Goal: Task Accomplishment & Management: Manage account settings

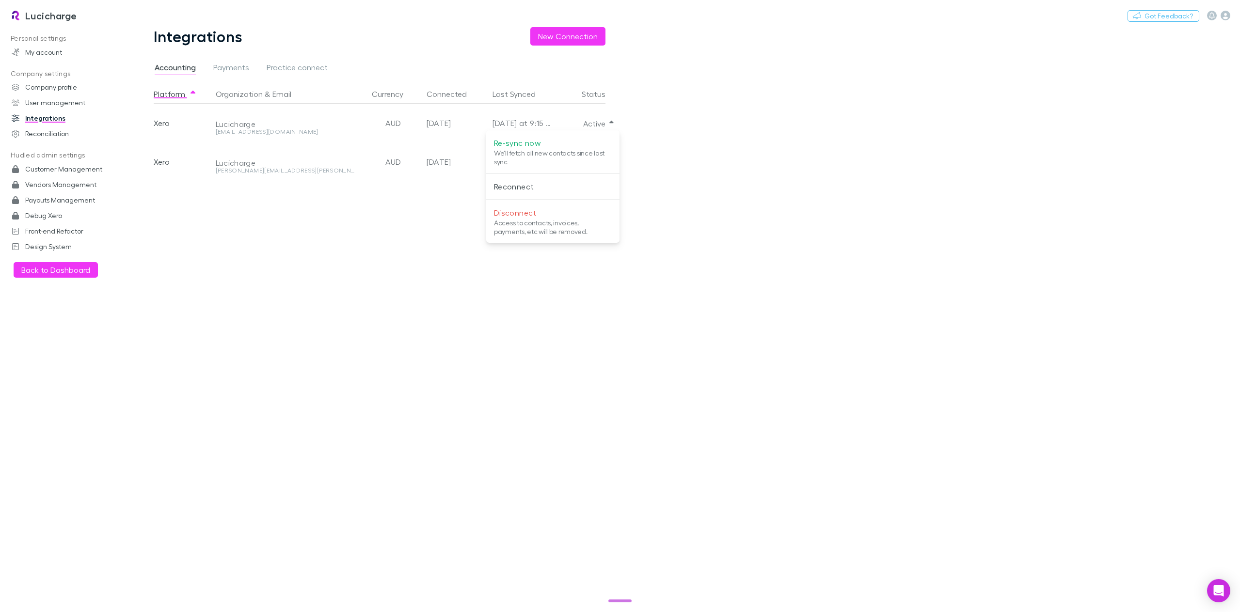
click at [110, 13] on div at bounding box center [620, 306] width 1240 height 612
click at [112, 16] on button "Switch company" at bounding box center [119, 16] width 64 height 12
type input "*****"
click at [131, 56] on p "Scope Accounting" at bounding box center [129, 58] width 69 height 12
click at [47, 16] on h3 "Scope Accounting" at bounding box center [67, 16] width 85 height 12
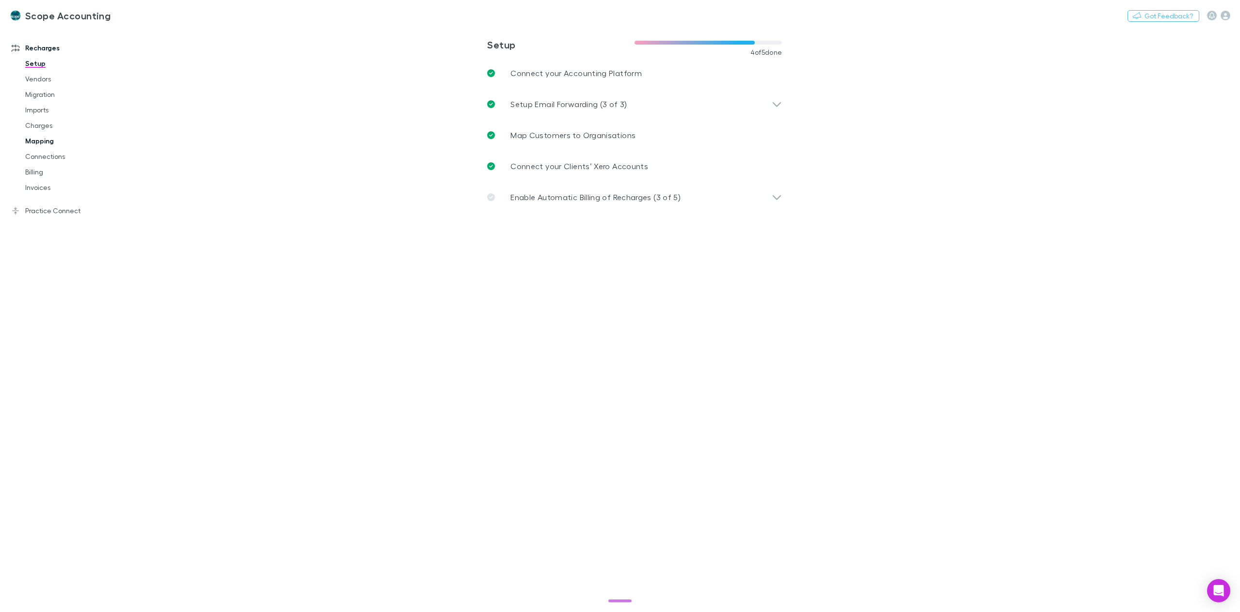
click at [46, 140] on link "Mapping" at bounding box center [76, 141] width 120 height 16
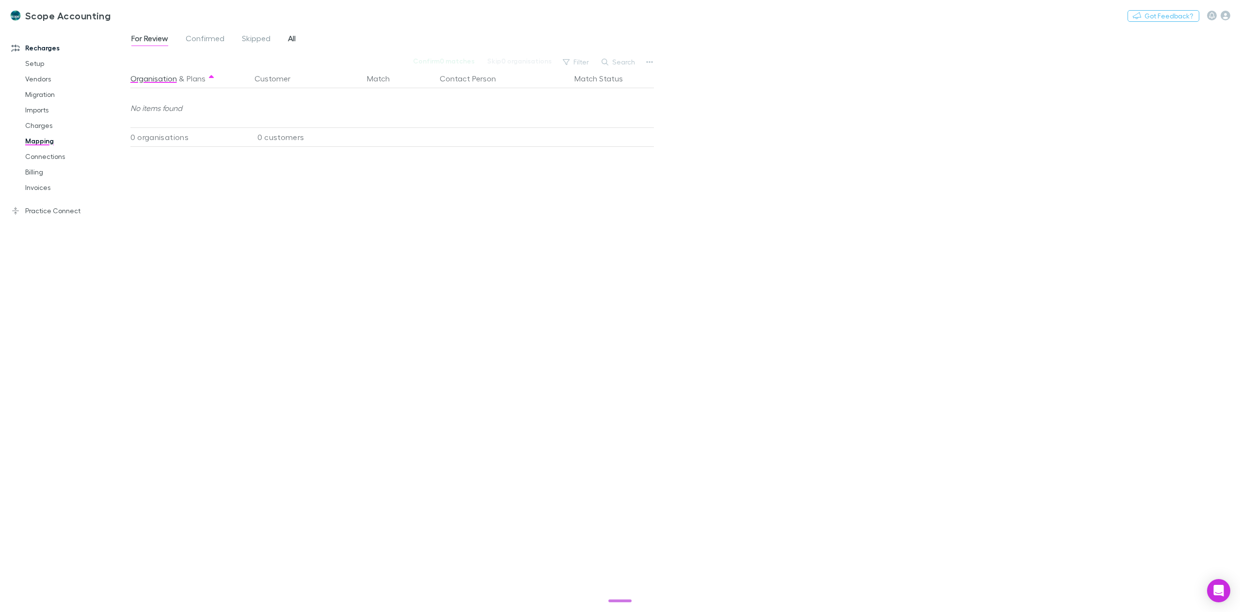
click at [290, 35] on span "All" at bounding box center [292, 39] width 8 height 13
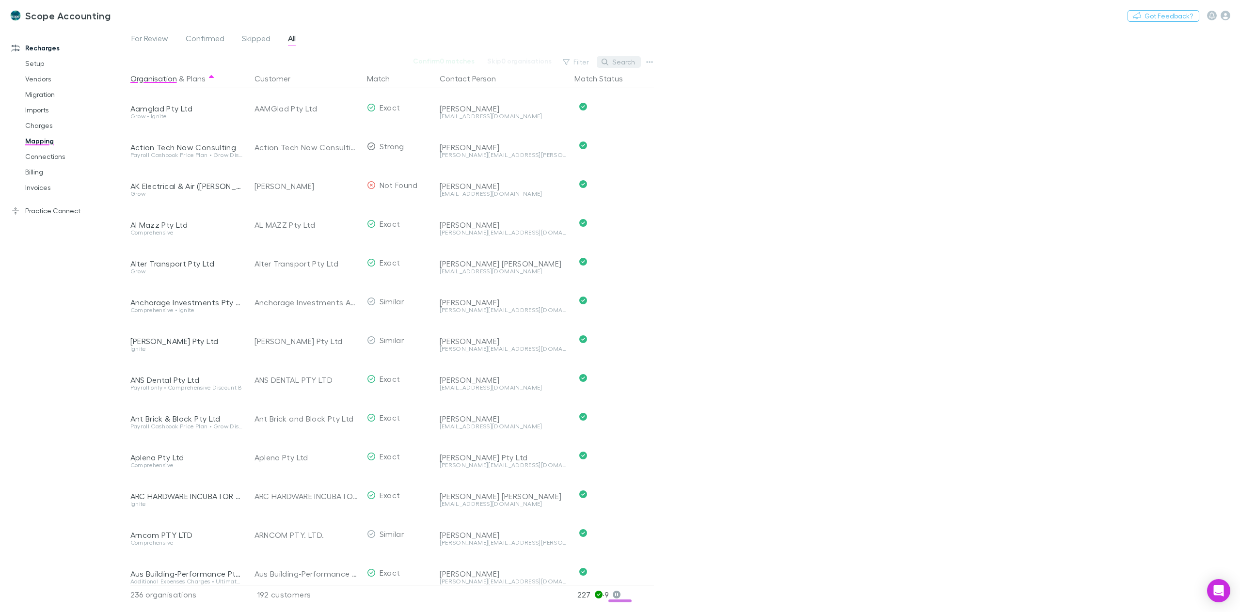
click at [611, 61] on button "Search" at bounding box center [619, 62] width 44 height 12
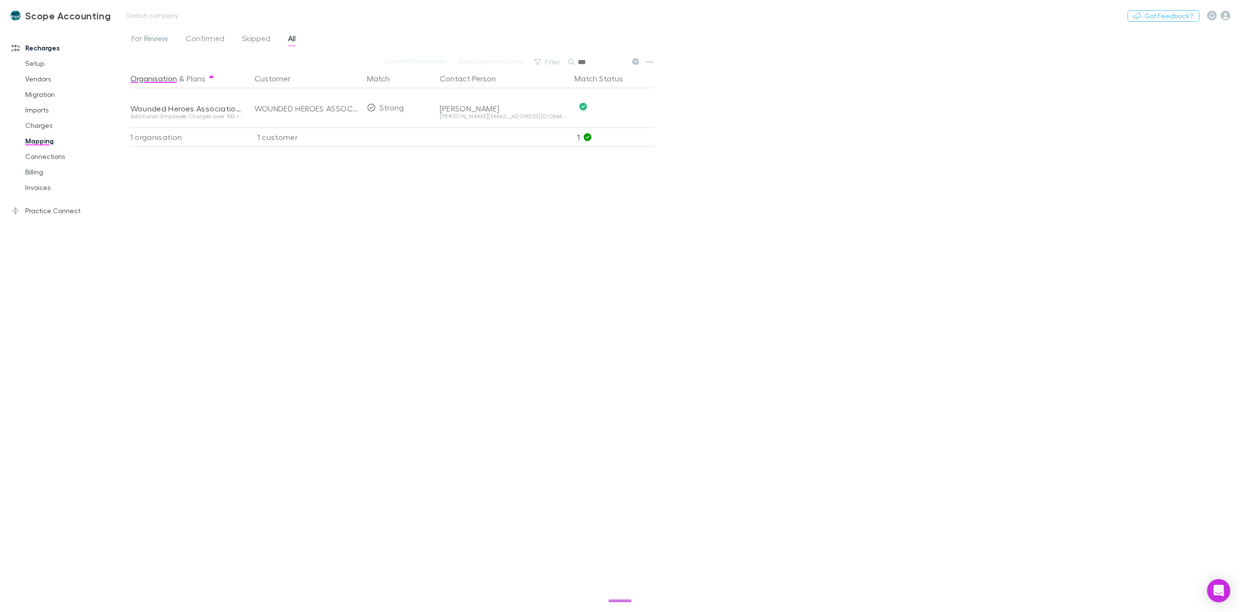
type input "***"
click at [53, 205] on link "Practice Connect" at bounding box center [69, 211] width 134 height 16
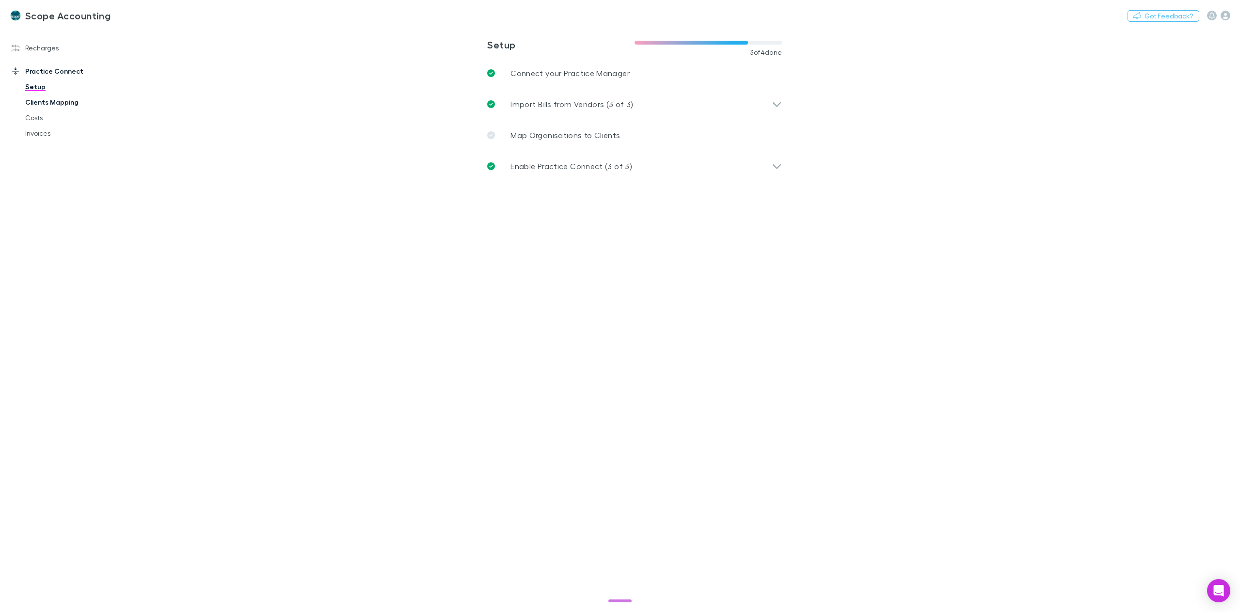
click at [62, 106] on link "Clients Mapping" at bounding box center [76, 103] width 120 height 16
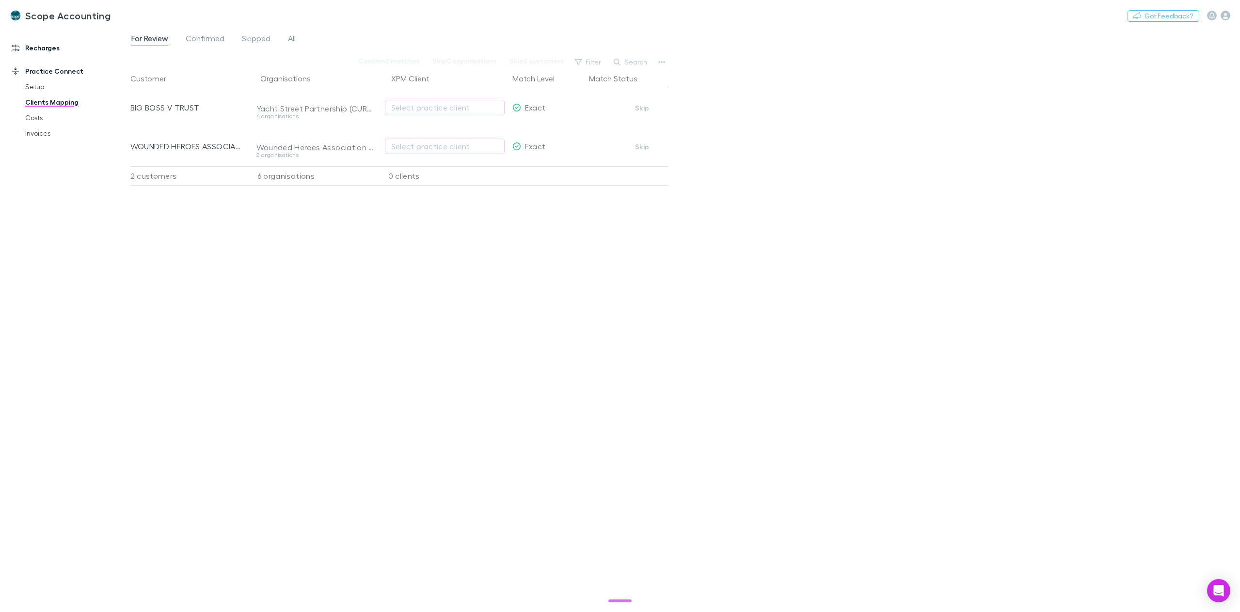
click at [45, 48] on link "Recharges" at bounding box center [69, 48] width 134 height 16
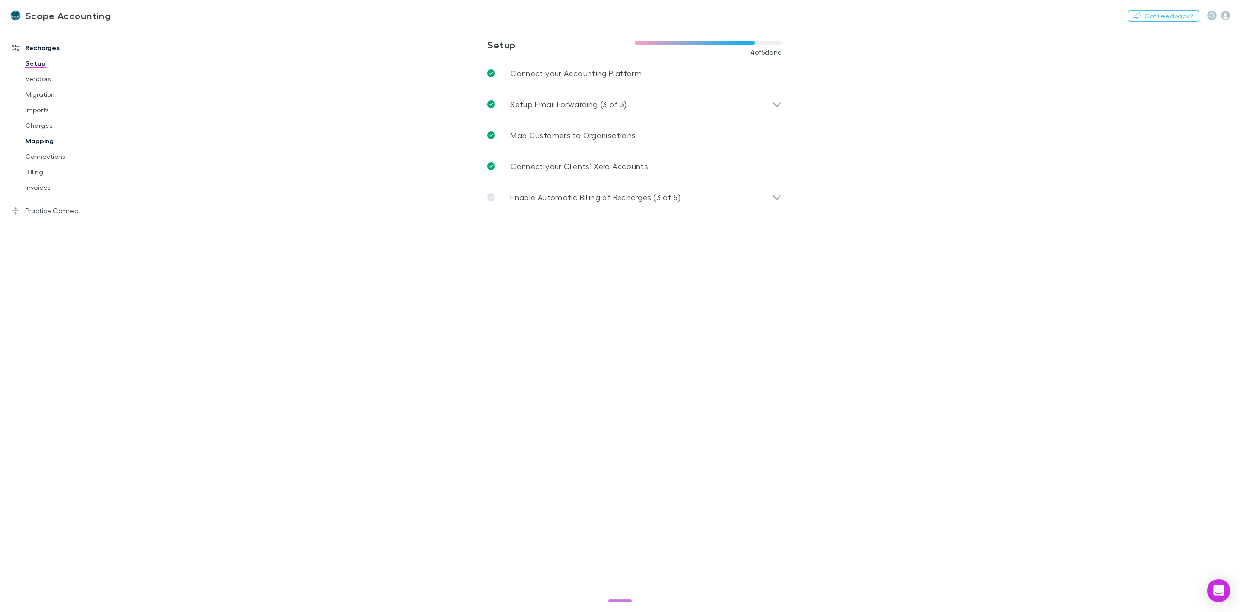
click at [38, 142] on link "Mapping" at bounding box center [76, 141] width 120 height 16
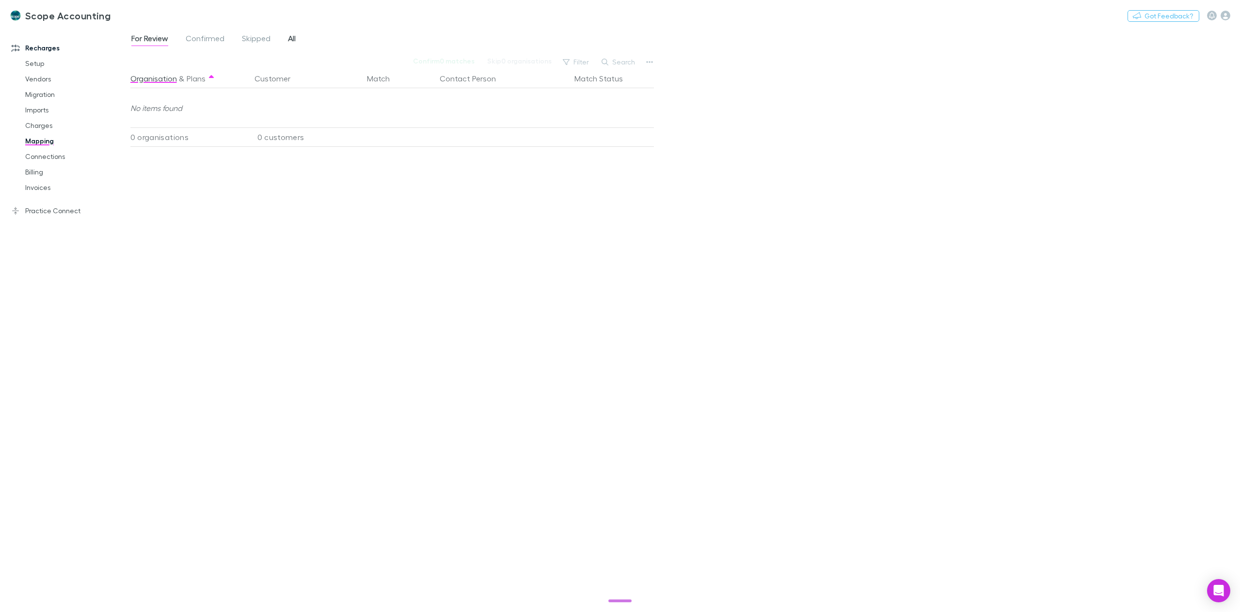
click at [287, 41] on link "All" at bounding box center [292, 40] width 10 height 16
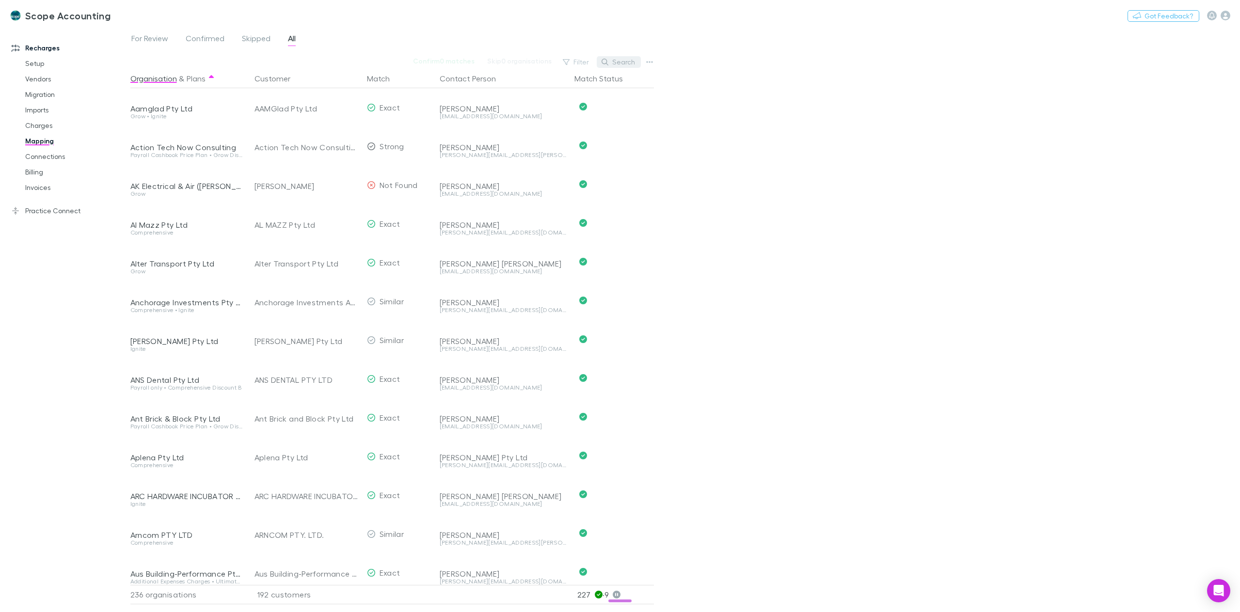
click at [616, 64] on button "Search" at bounding box center [619, 62] width 44 height 12
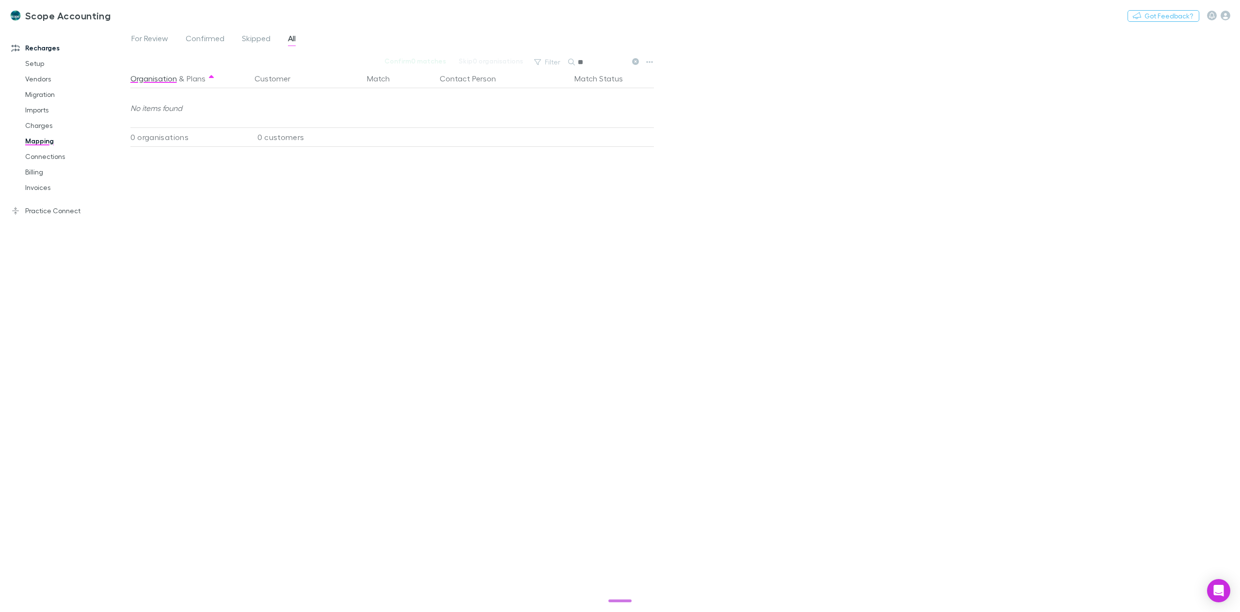
type input "*"
type input "******"
click at [52, 210] on link "Practice Connect" at bounding box center [69, 211] width 134 height 16
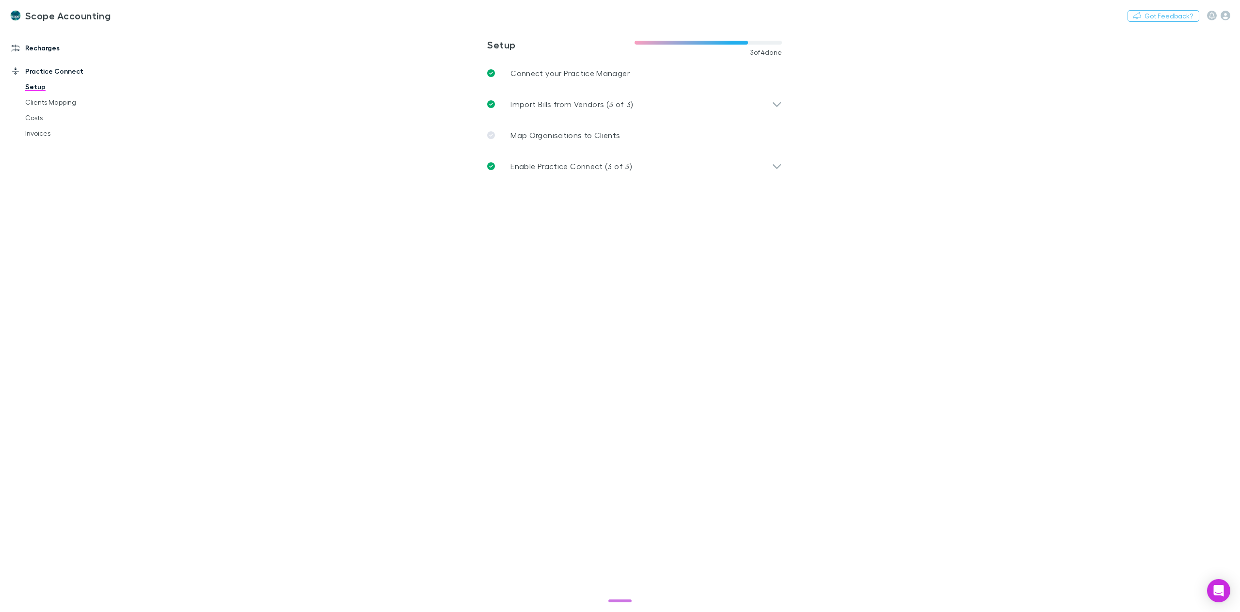
click at [42, 47] on link "Recharges" at bounding box center [69, 48] width 134 height 16
click at [46, 140] on link "Mapping" at bounding box center [76, 141] width 120 height 16
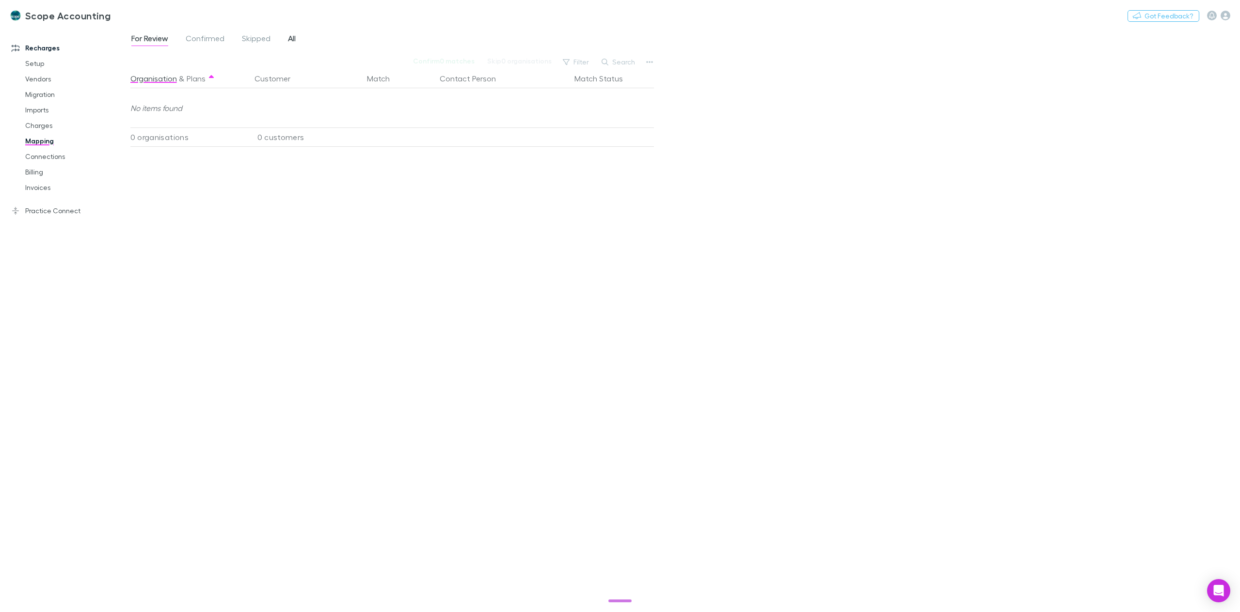
click at [292, 39] on span "All" at bounding box center [292, 39] width 8 height 13
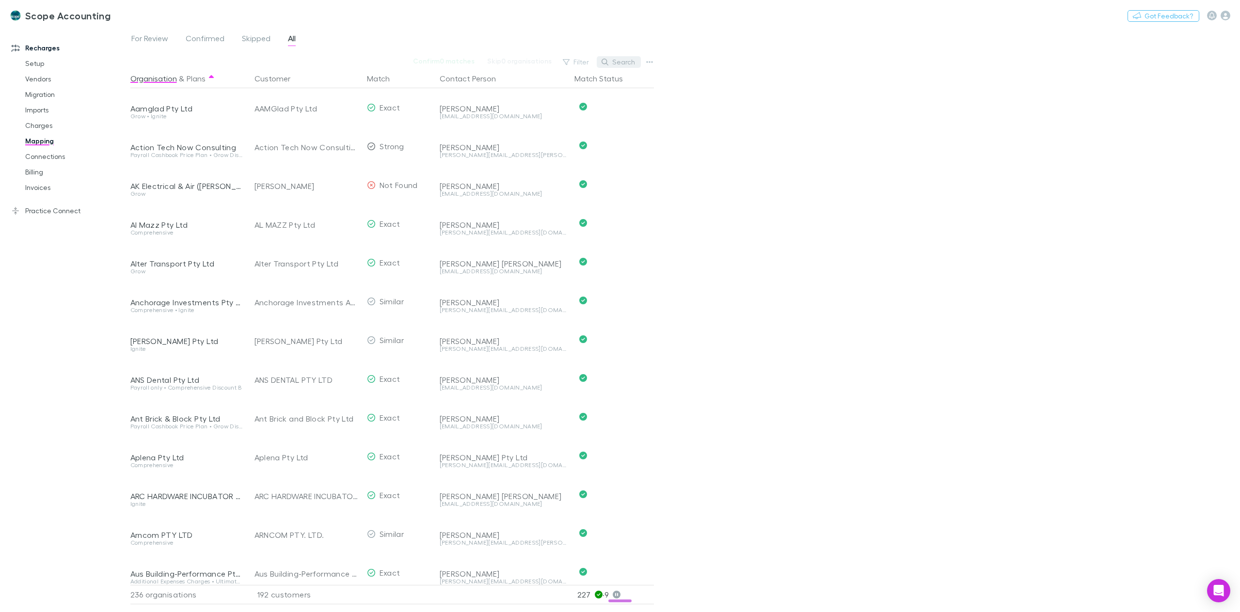
click at [625, 64] on button "Search" at bounding box center [619, 62] width 44 height 12
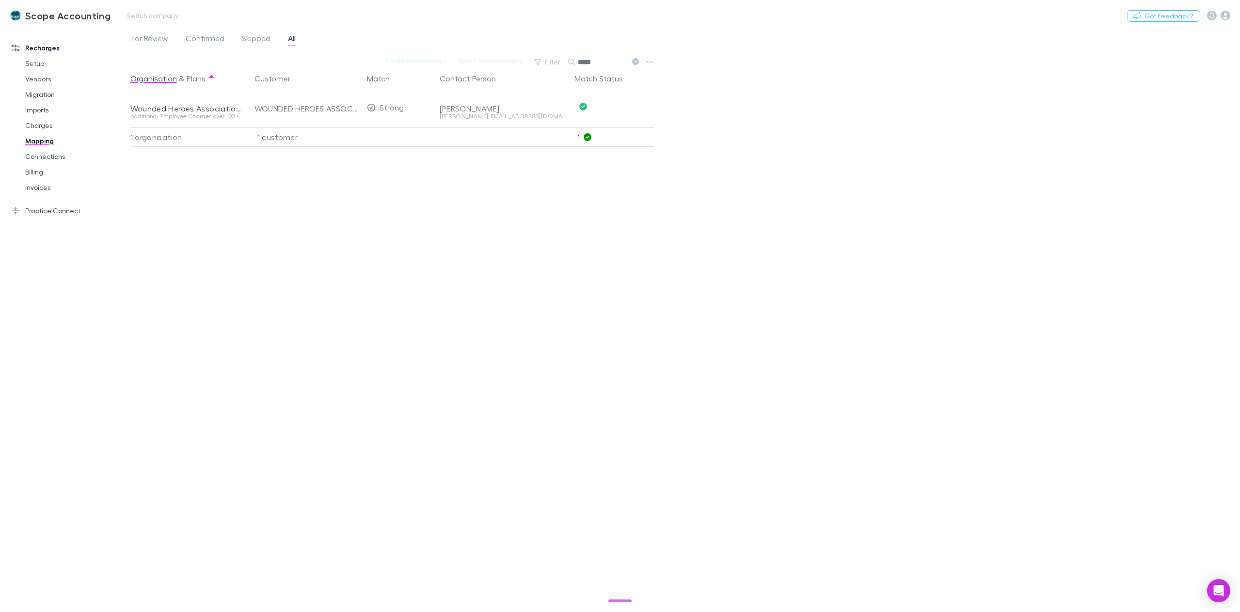
type input "*****"
click at [39, 208] on link "Practice Connect" at bounding box center [69, 211] width 134 height 16
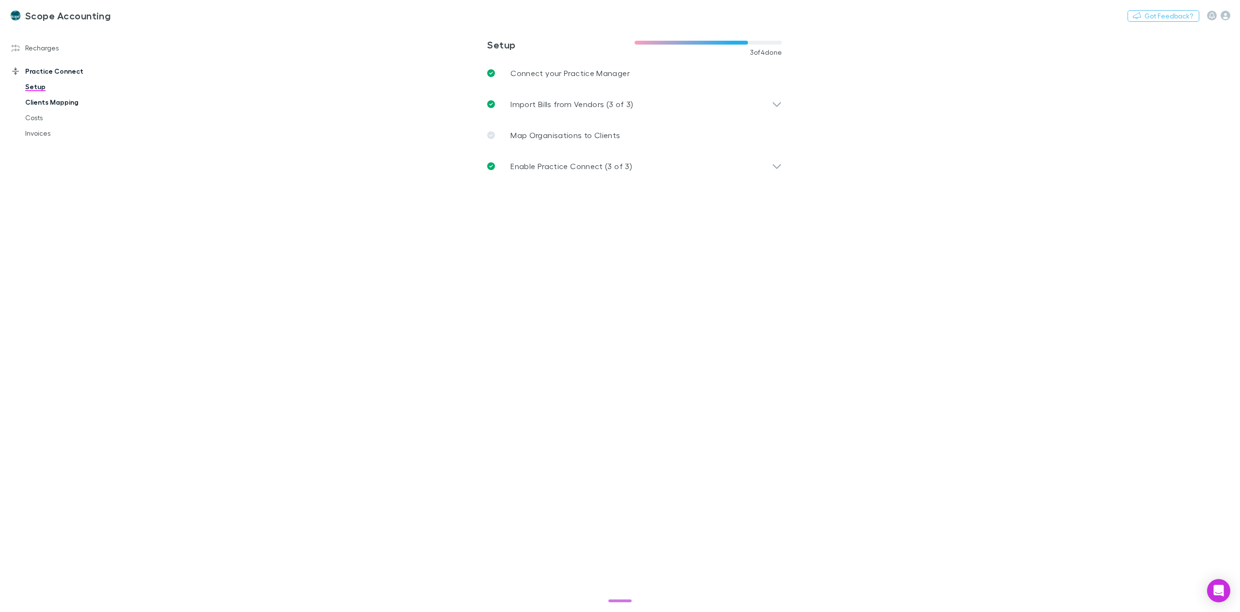
click at [45, 104] on link "Clients Mapping" at bounding box center [76, 103] width 120 height 16
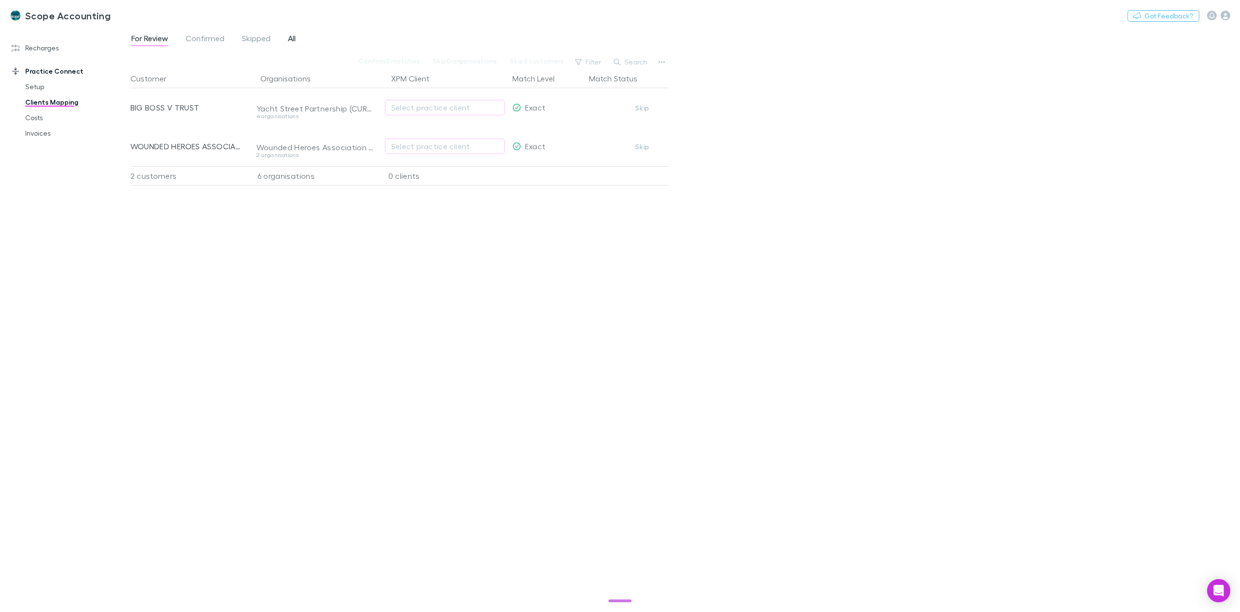
click at [288, 40] on span "All" at bounding box center [292, 39] width 8 height 13
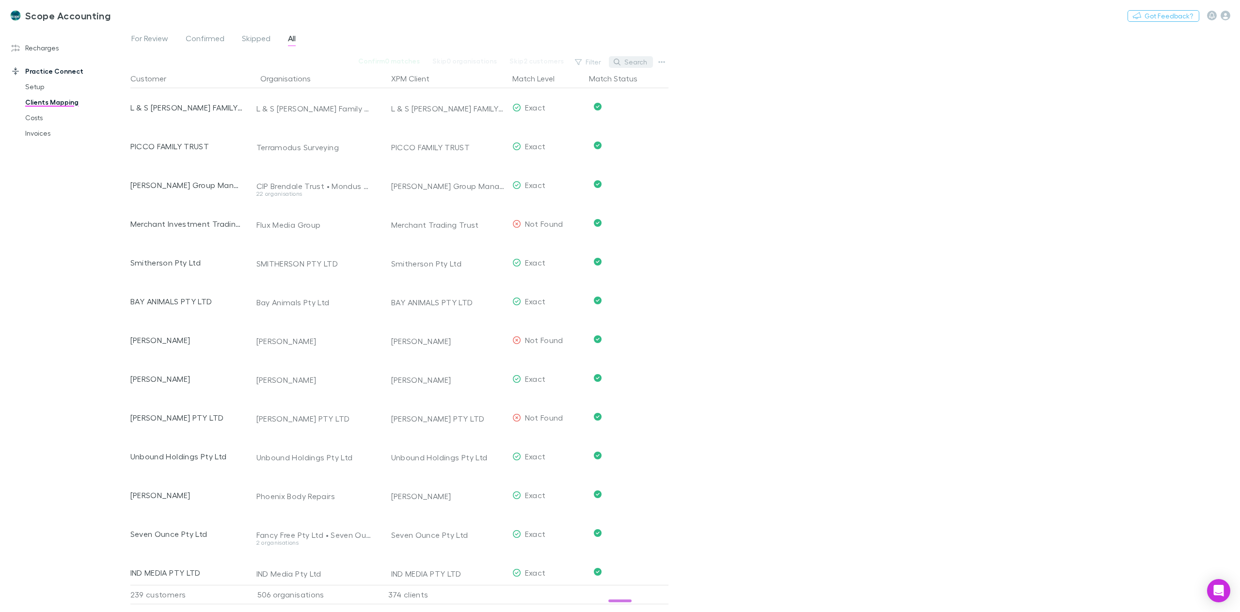
click at [631, 65] on button "Search" at bounding box center [631, 62] width 44 height 12
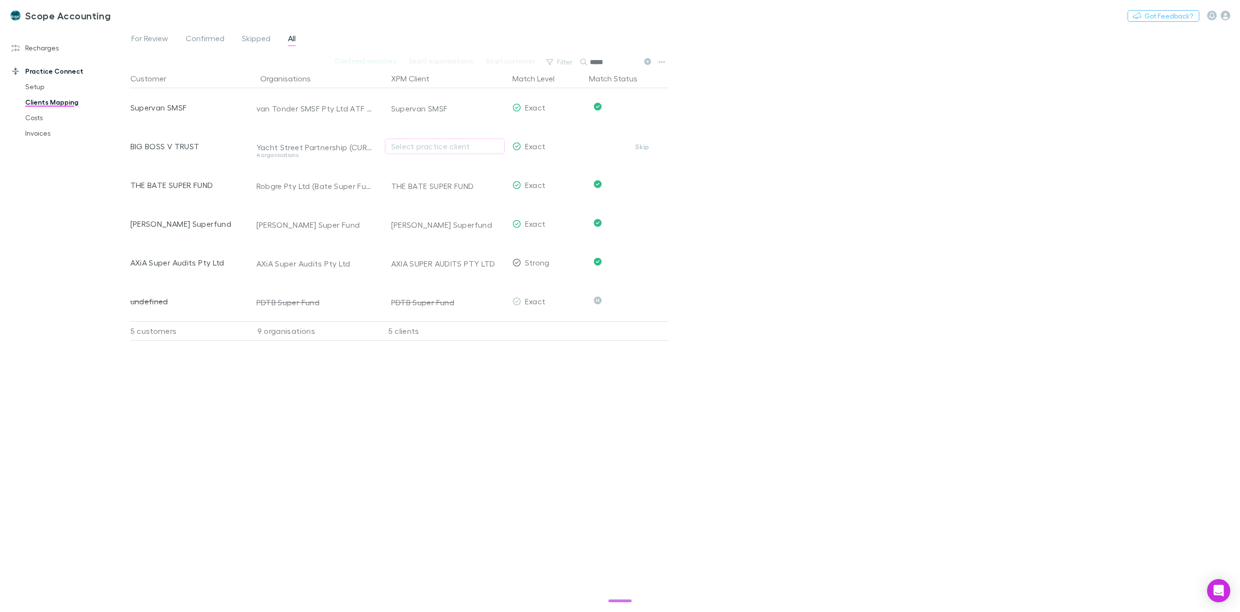
click at [612, 58] on input "*****" at bounding box center [614, 62] width 48 height 14
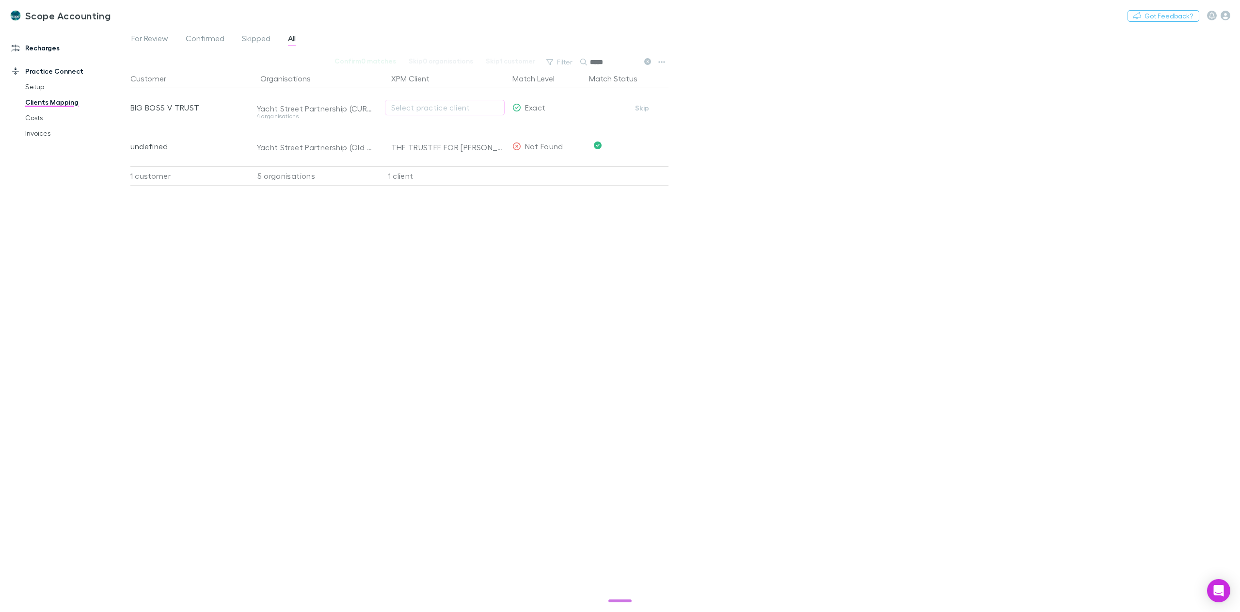
type input "*****"
click at [45, 48] on link "Recharges" at bounding box center [69, 48] width 134 height 16
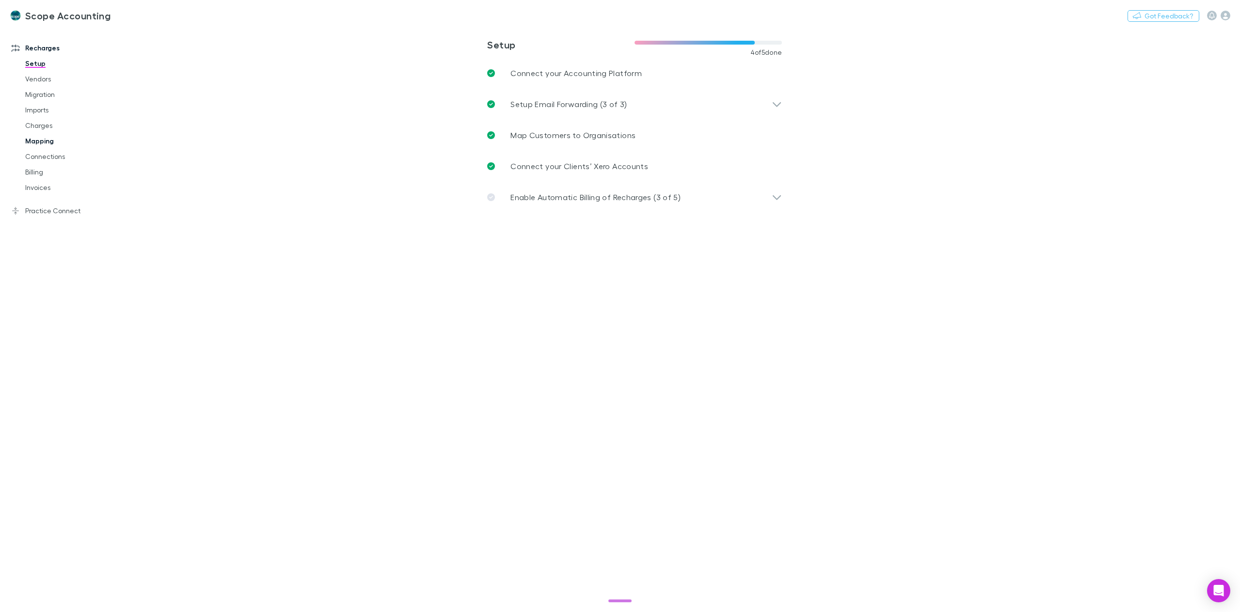
click at [50, 144] on link "Mapping" at bounding box center [76, 141] width 120 height 16
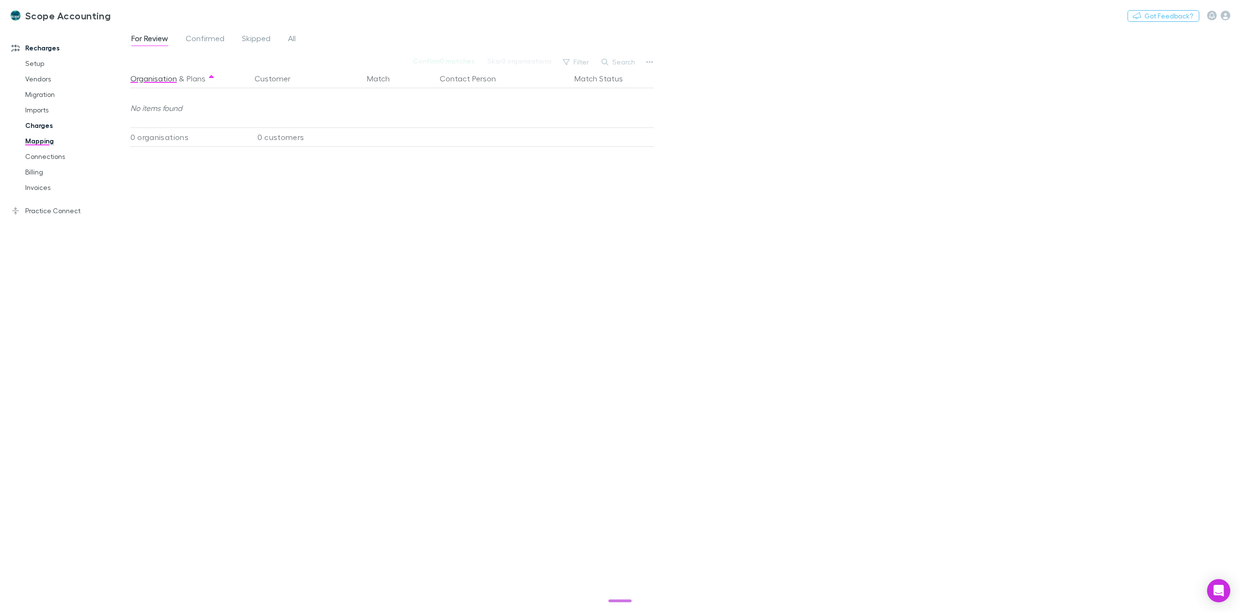
click at [37, 126] on link "Charges" at bounding box center [76, 126] width 120 height 16
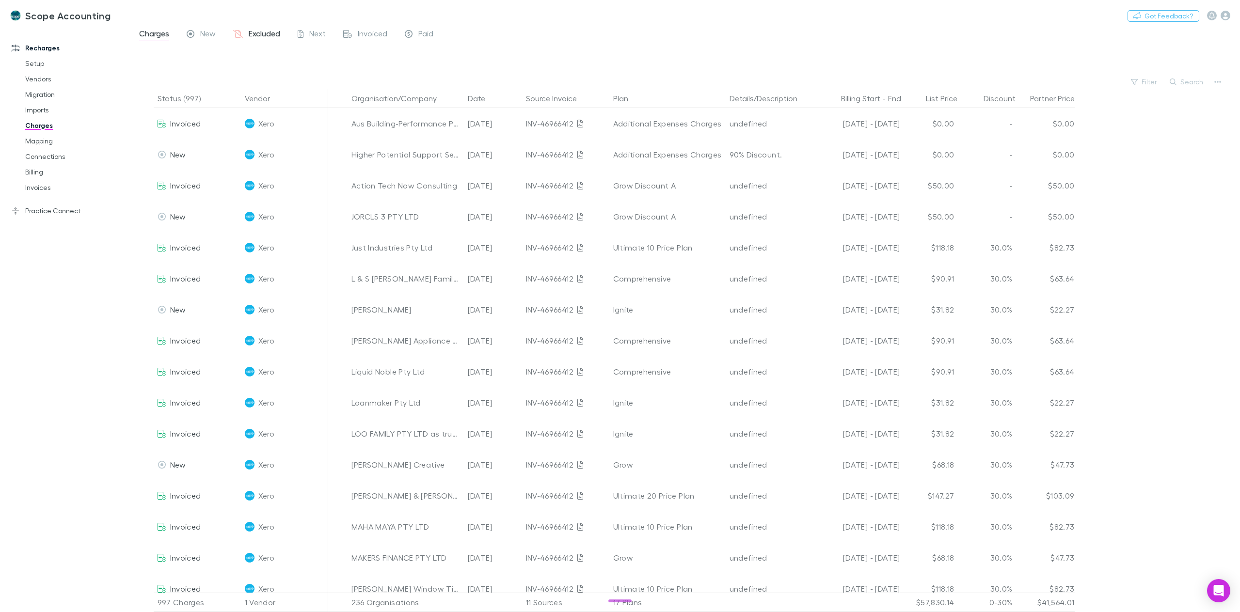
click at [270, 36] on span "Excluded" at bounding box center [265, 35] width 32 height 13
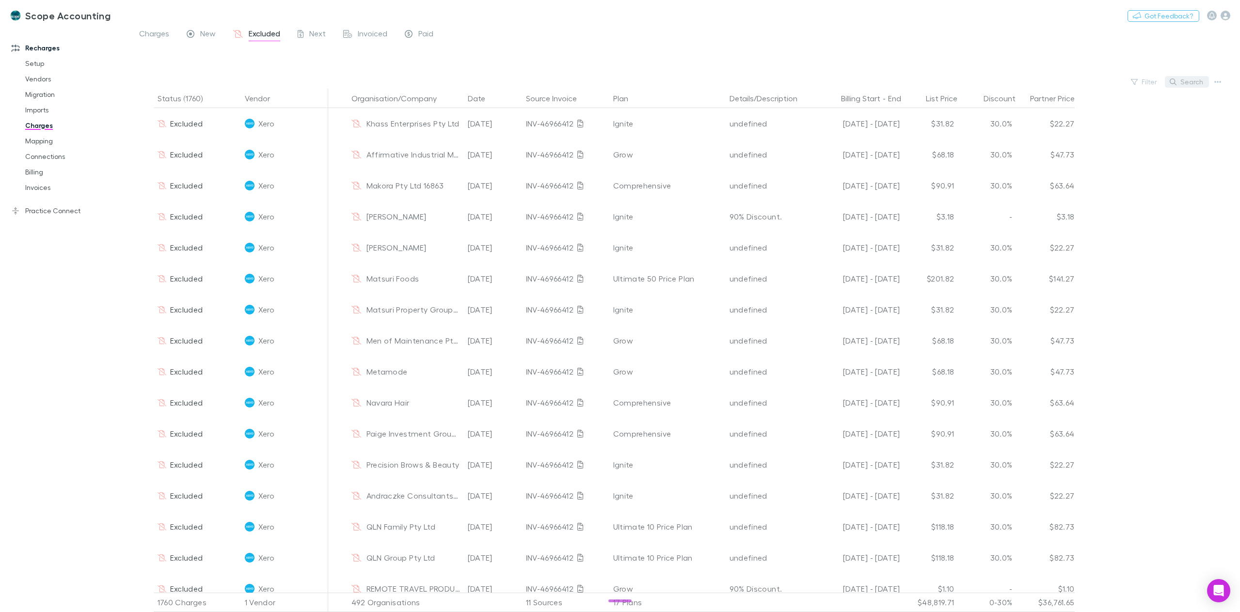
click at [1194, 80] on button "Search" at bounding box center [1187, 82] width 44 height 12
type input "*"
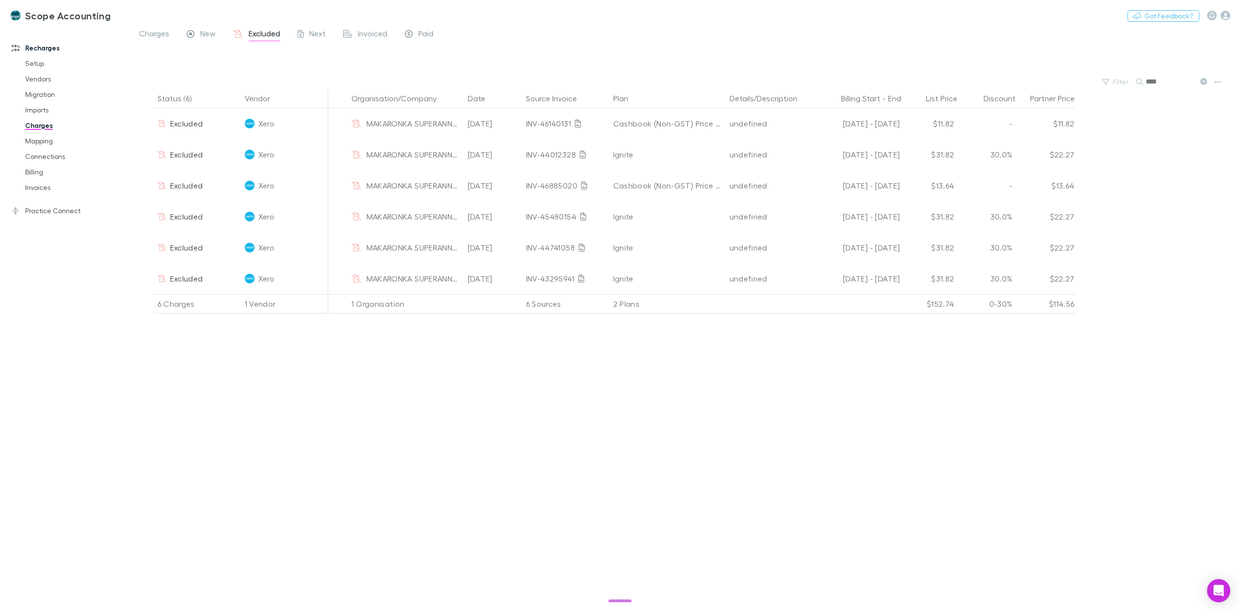
click at [1181, 83] on input "****" at bounding box center [1170, 82] width 48 height 14
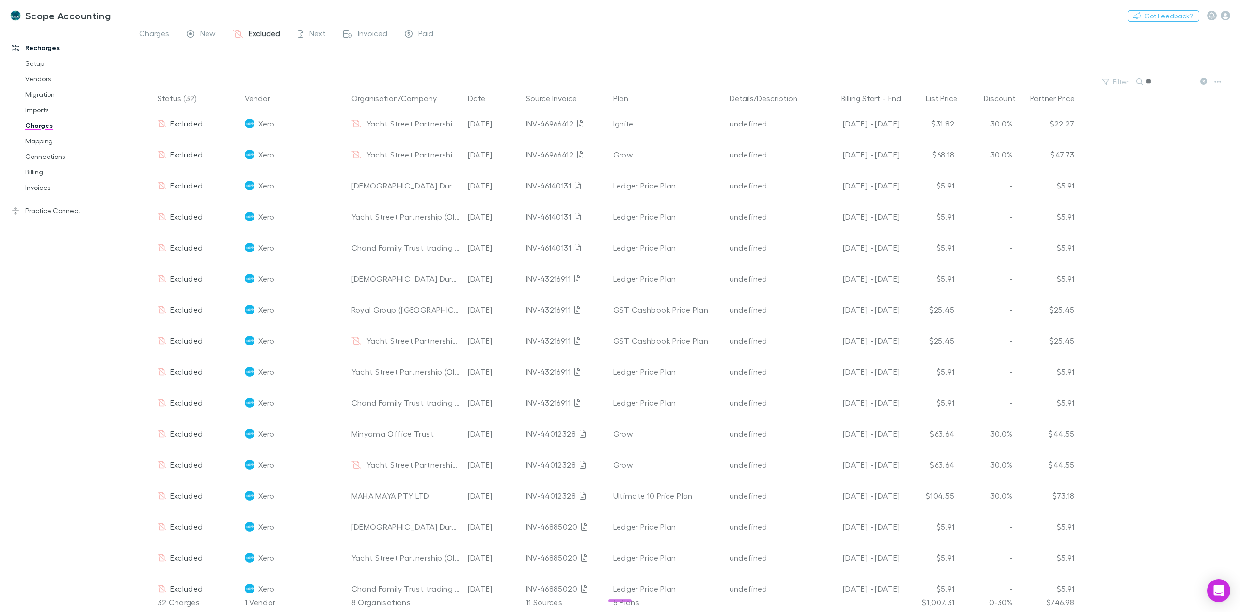
type input "*"
click at [61, 138] on link "Mapping" at bounding box center [76, 141] width 120 height 16
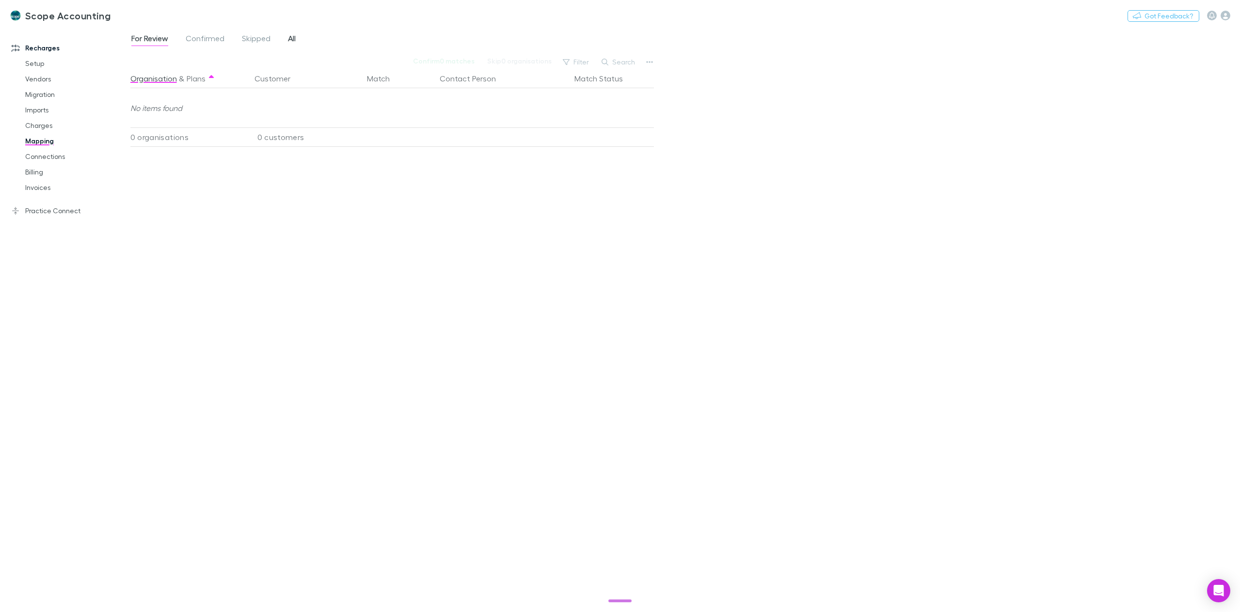
click at [292, 37] on span "All" at bounding box center [292, 39] width 8 height 13
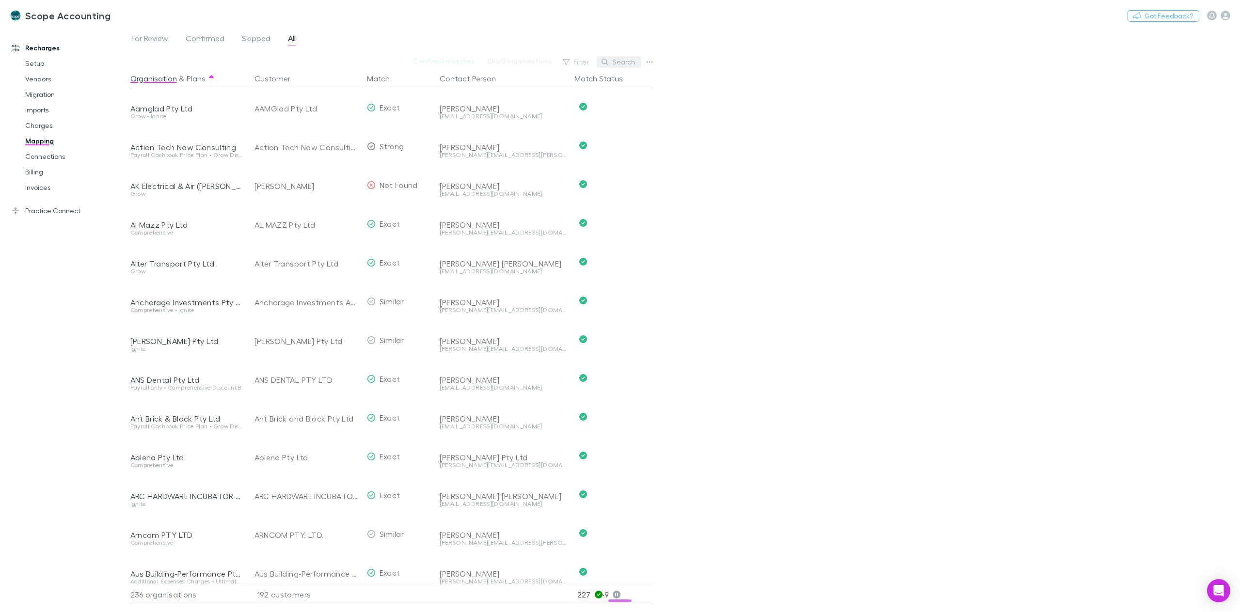
click at [618, 58] on button "Search" at bounding box center [619, 62] width 44 height 12
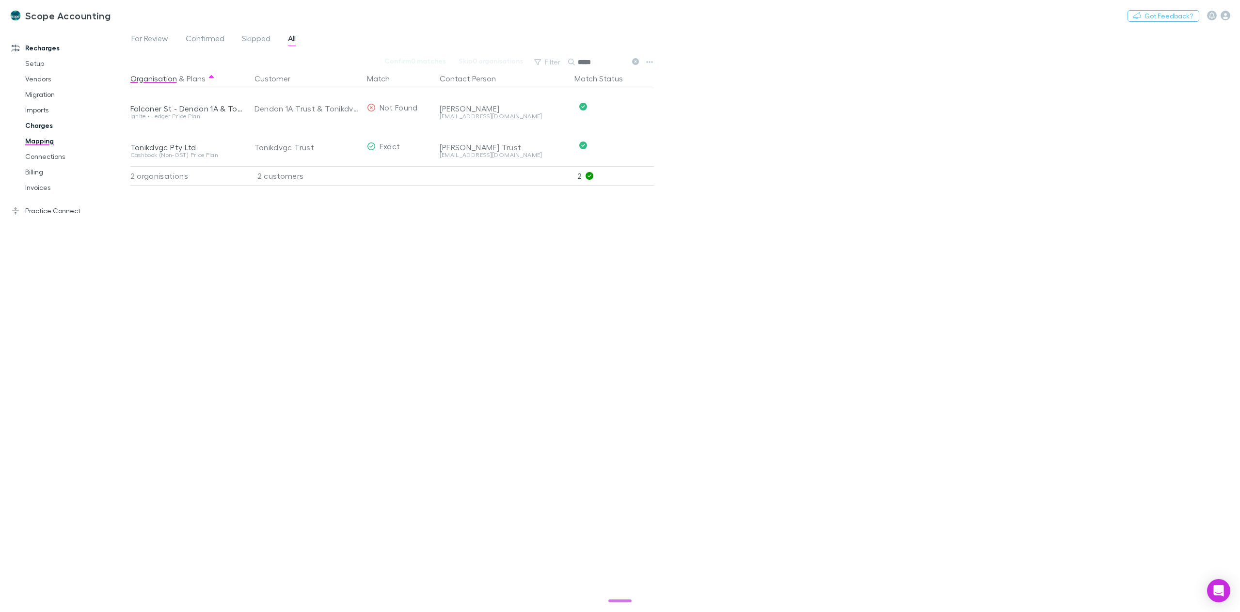
type input "*****"
click at [38, 132] on link "Charges" at bounding box center [76, 126] width 120 height 16
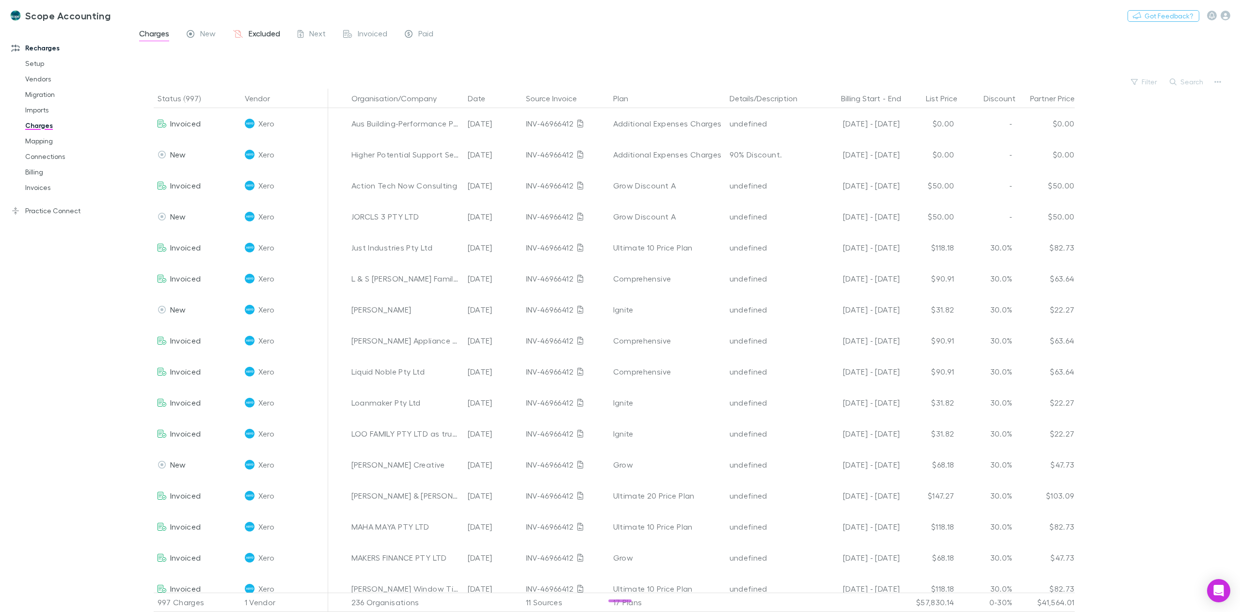
click at [263, 35] on span "Excluded" at bounding box center [265, 35] width 32 height 13
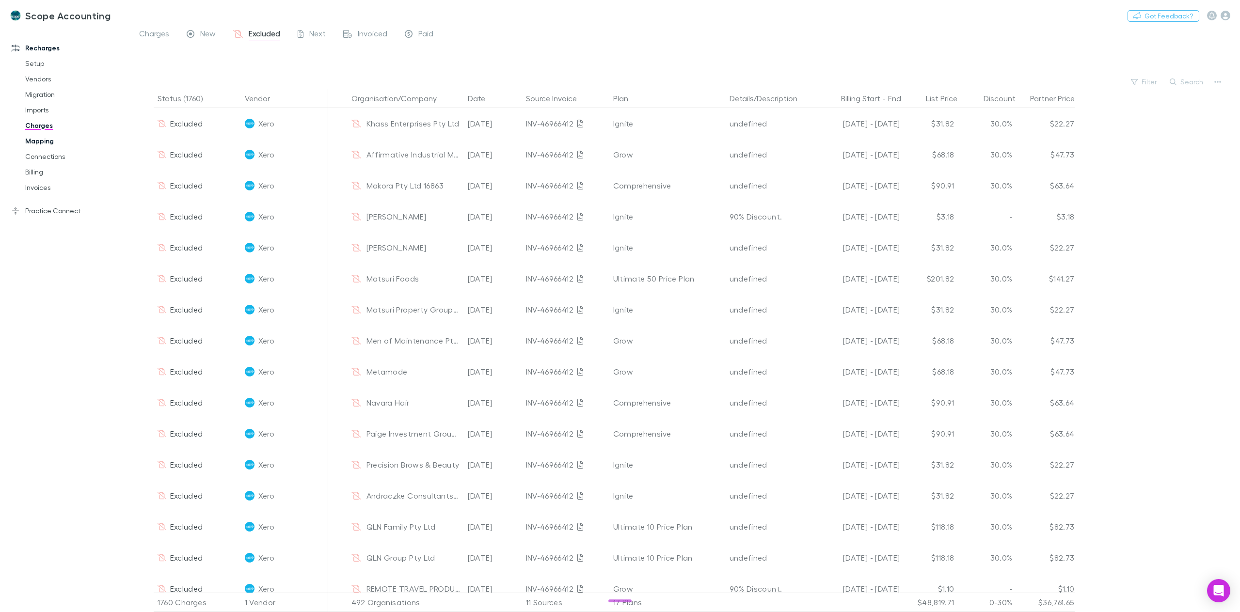
click at [39, 146] on link "Mapping" at bounding box center [76, 141] width 120 height 16
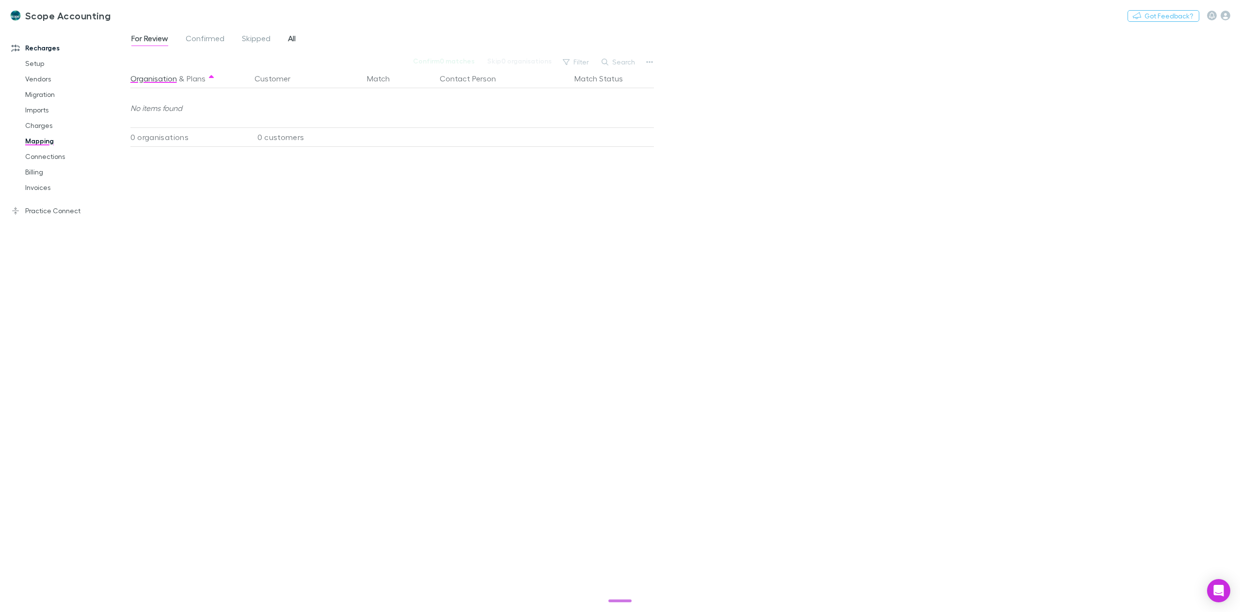
click at [291, 42] on span "All" at bounding box center [292, 39] width 8 height 13
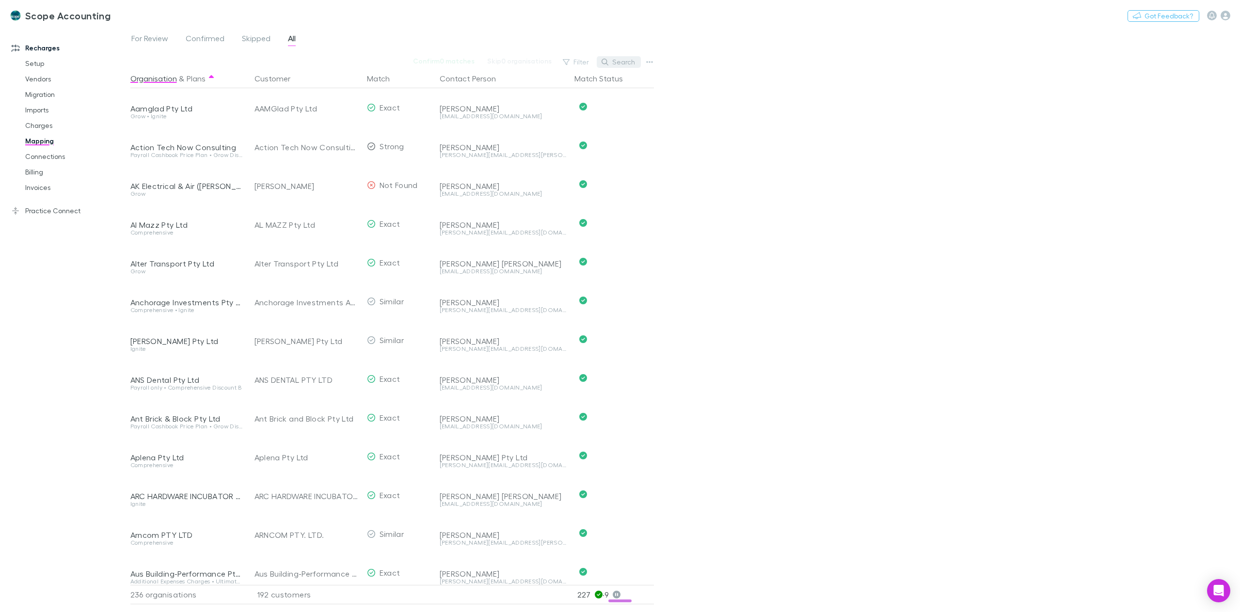
click at [617, 63] on button "Search" at bounding box center [619, 62] width 44 height 12
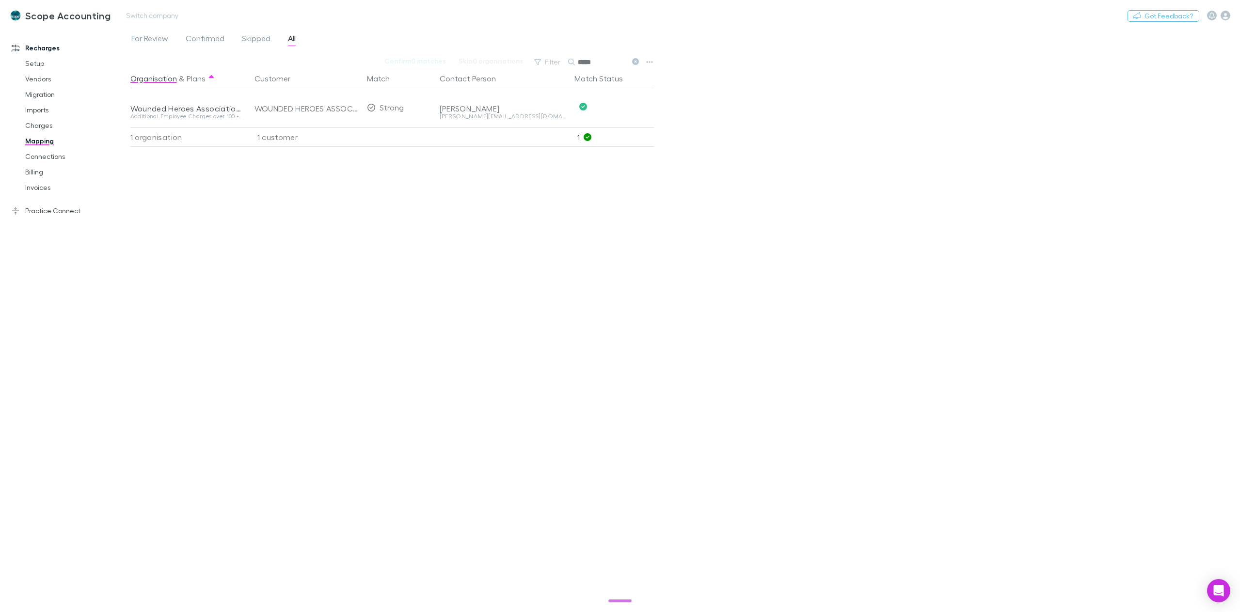
type input "*****"
click at [44, 123] on link "Charges" at bounding box center [76, 126] width 120 height 16
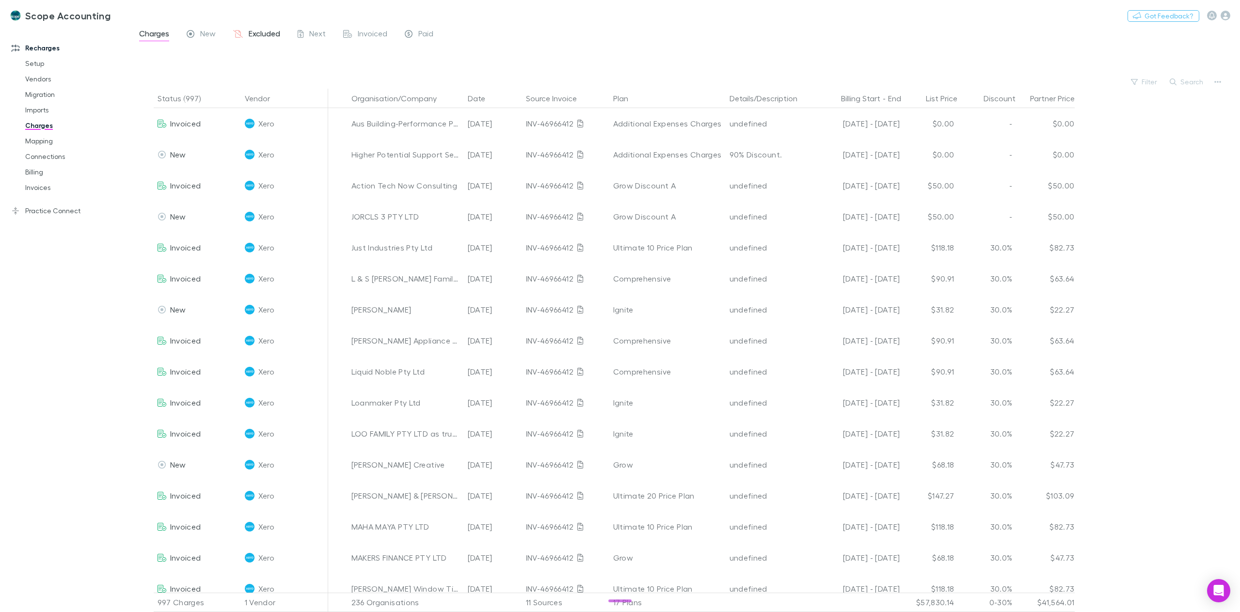
click at [256, 38] on span "Excluded" at bounding box center [265, 35] width 32 height 13
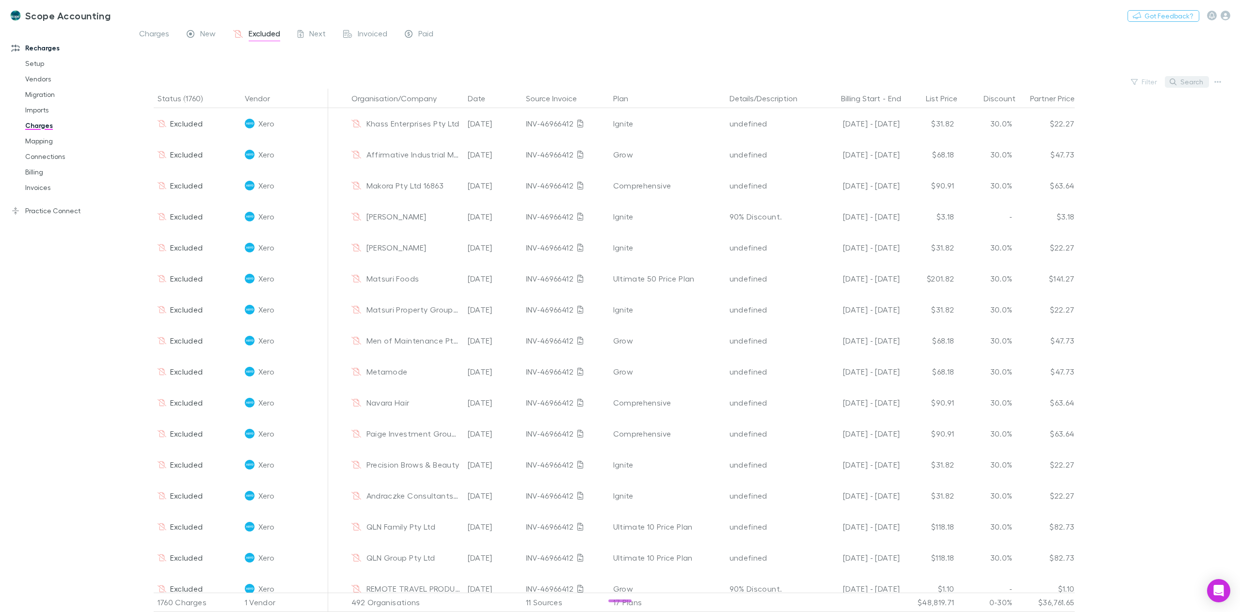
click at [1174, 80] on icon "button" at bounding box center [1173, 82] width 7 height 7
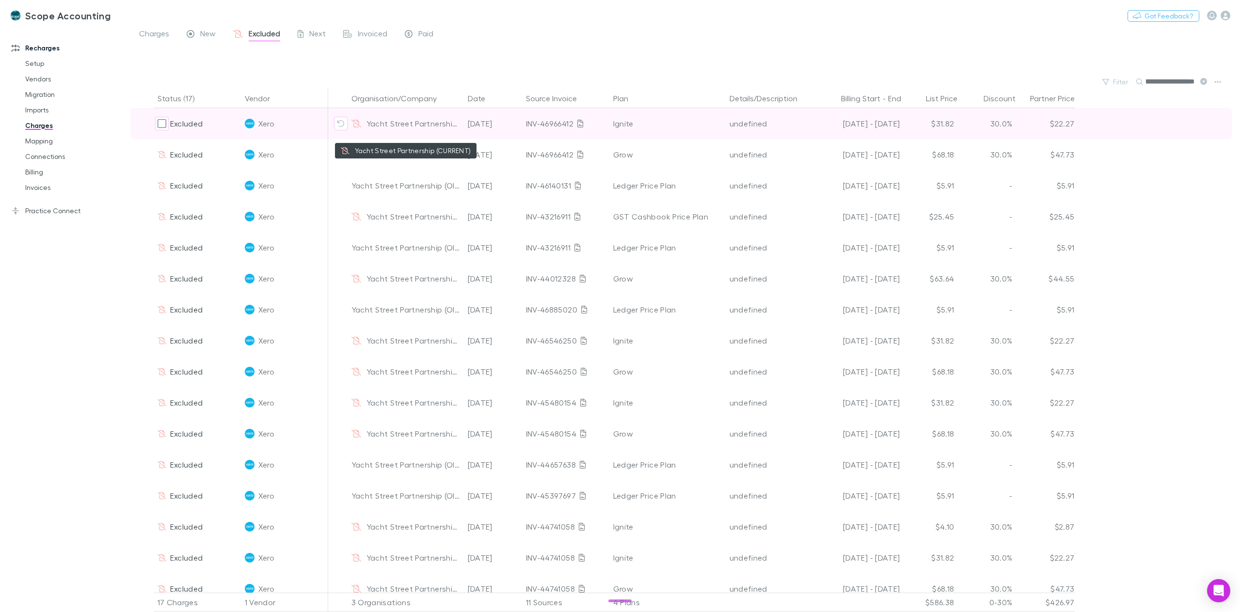
scroll to position [0, 22]
type input "**********"
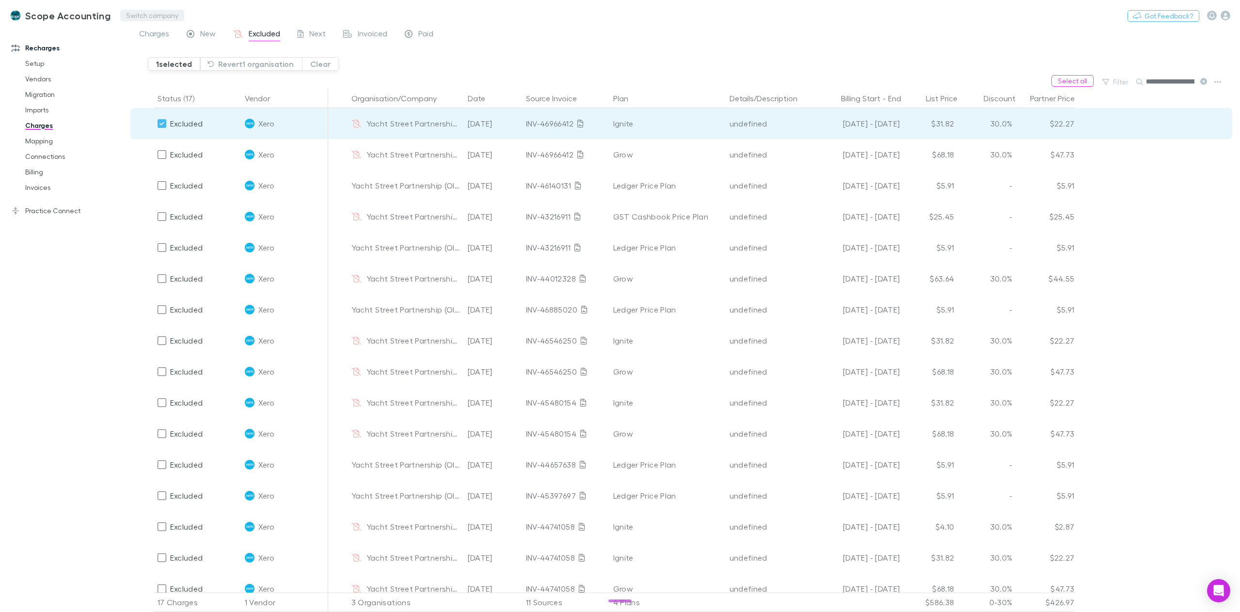
click at [134, 13] on button "Switch company" at bounding box center [152, 16] width 64 height 12
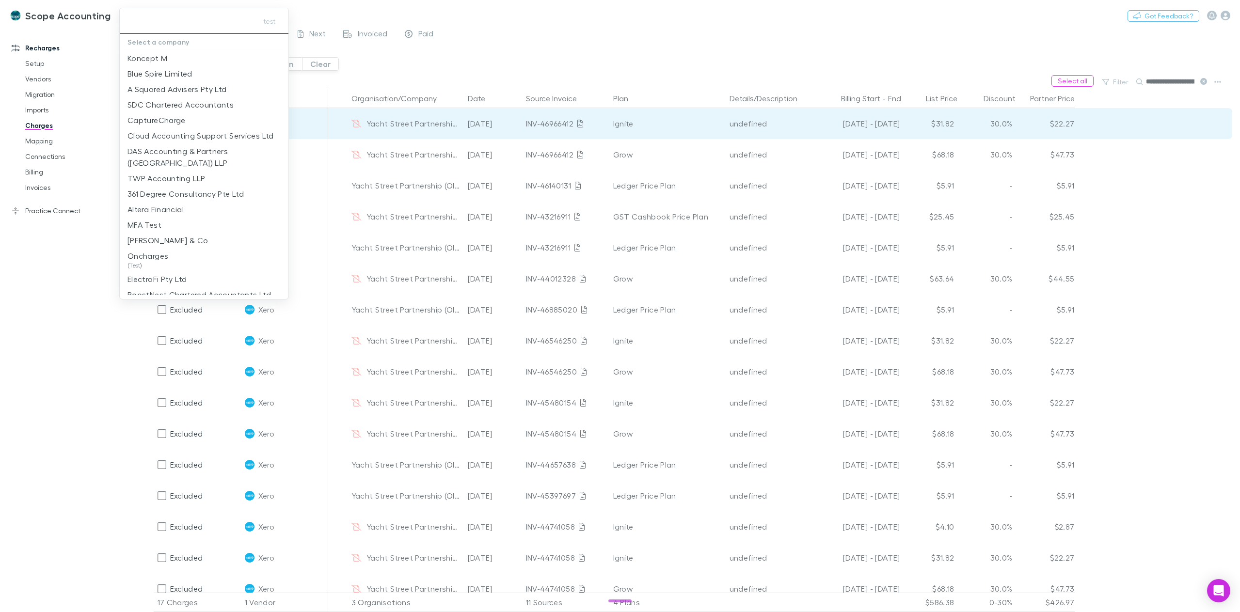
click at [190, 21] on input "text" at bounding box center [187, 21] width 126 height 18
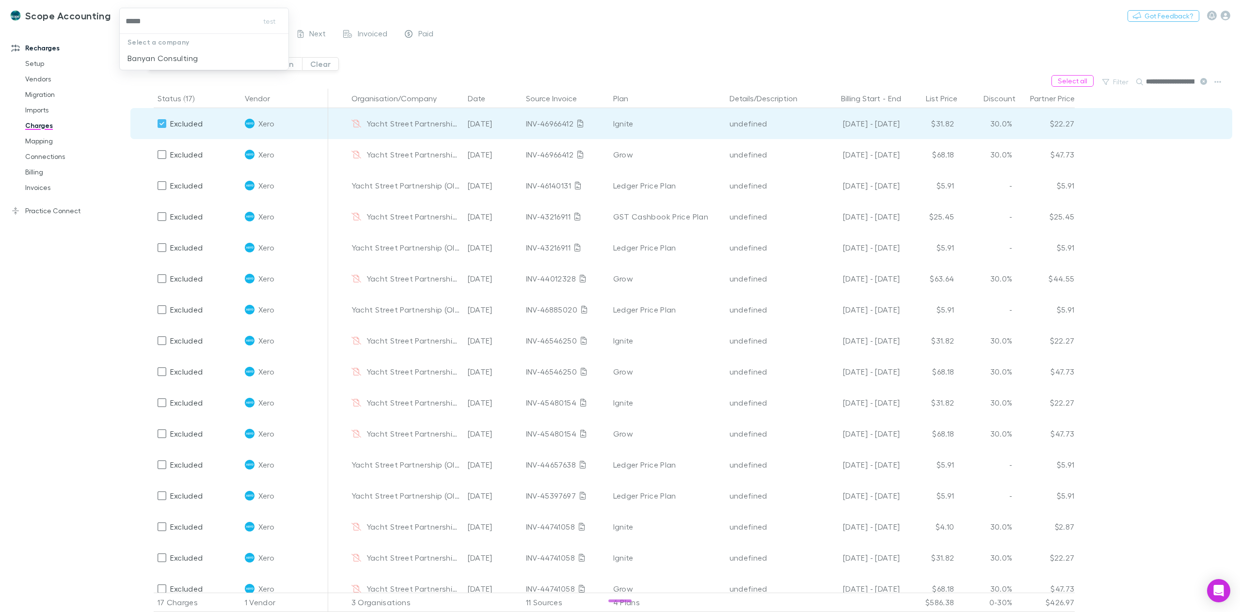
type input "******"
click at [175, 54] on p "Banyan Consulting" at bounding box center [162, 58] width 70 height 12
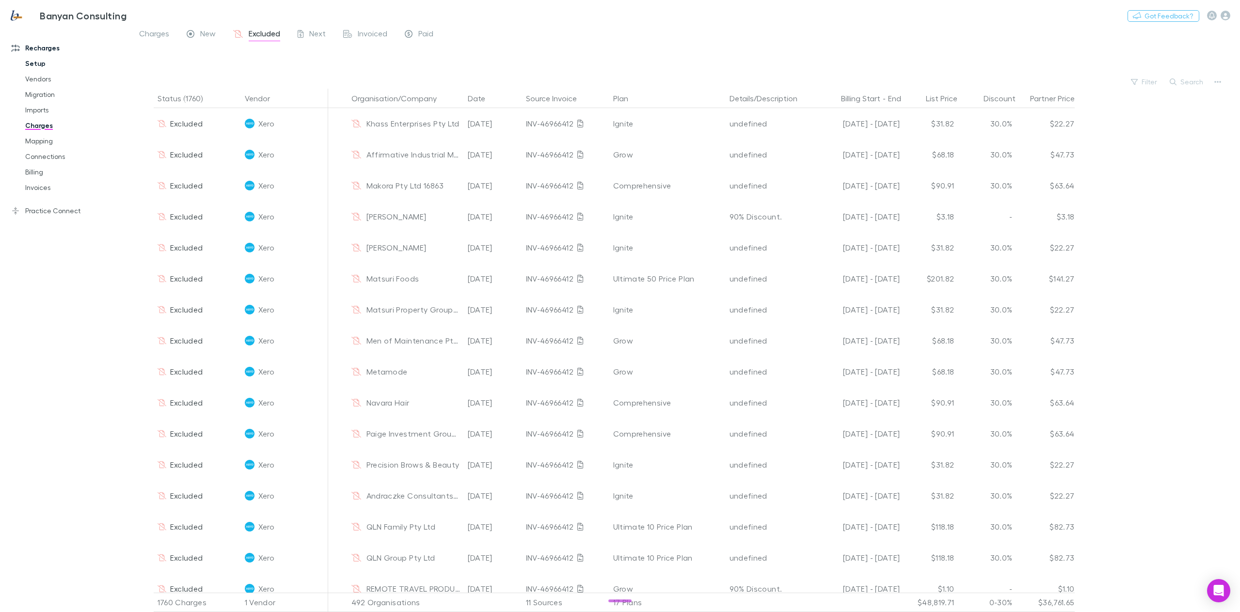
click at [41, 57] on link "Setup" at bounding box center [76, 64] width 120 height 16
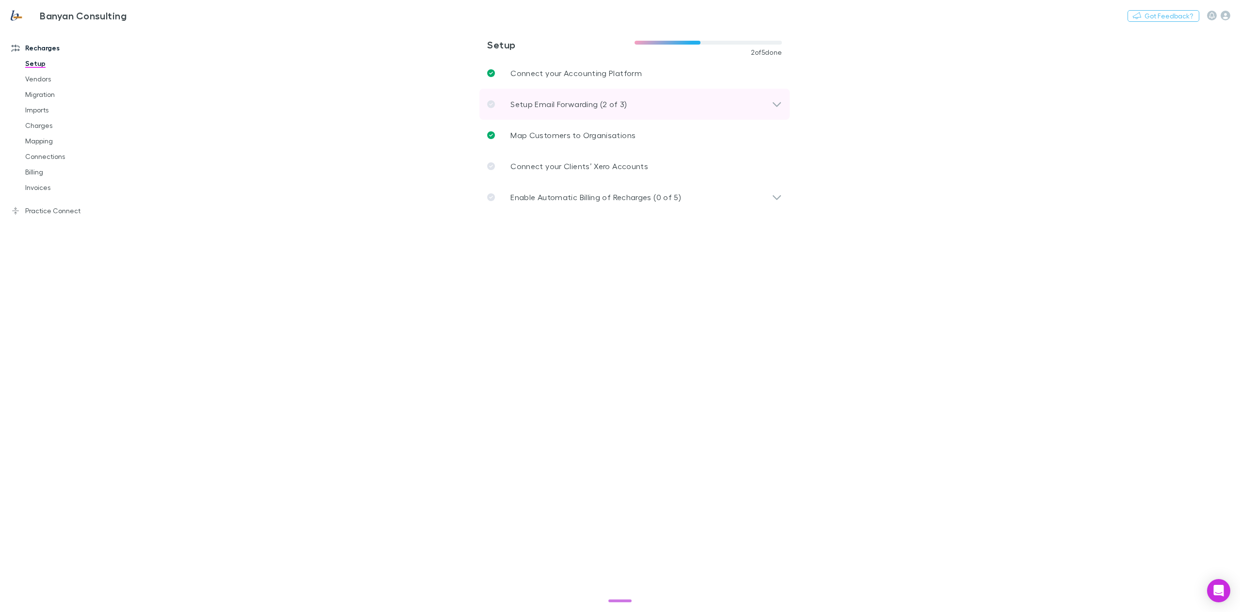
click at [591, 100] on p "Setup Email Forwarding (2 of 3)" at bounding box center [568, 104] width 116 height 12
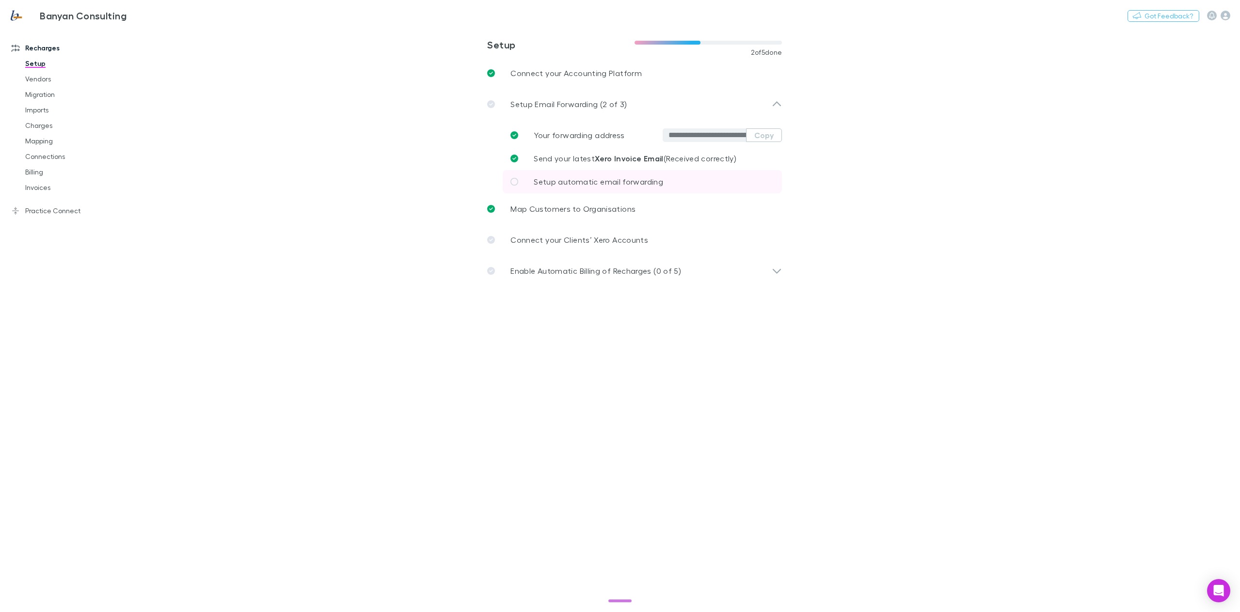
click at [609, 182] on span "Setup automatic email forwarding" at bounding box center [598, 181] width 129 height 9
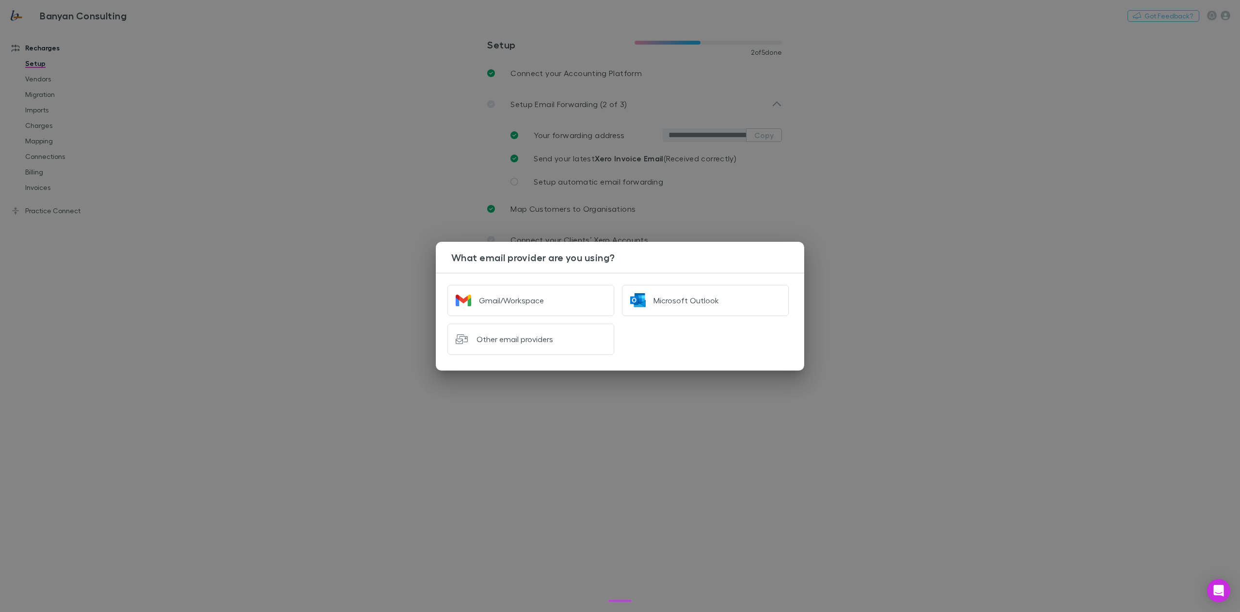
click at [958, 326] on div "What email provider are you using? Gmail/Workspace Microsoft Outlook Other emai…" at bounding box center [620, 306] width 1240 height 612
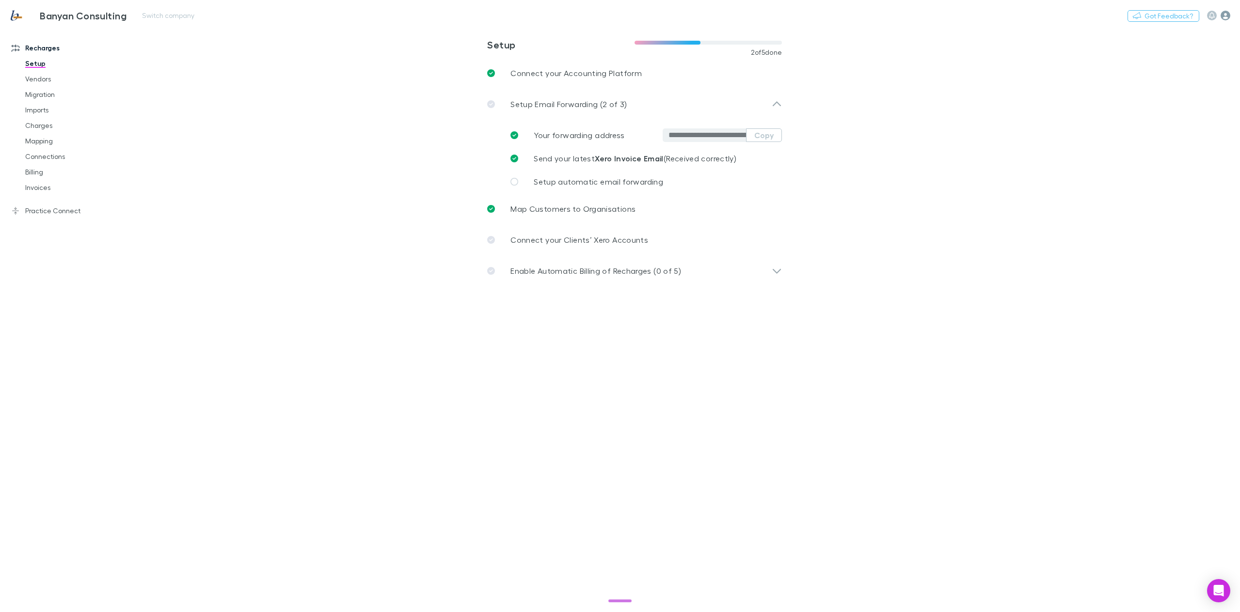
click at [1223, 15] on icon "button" at bounding box center [1226, 16] width 10 height 10
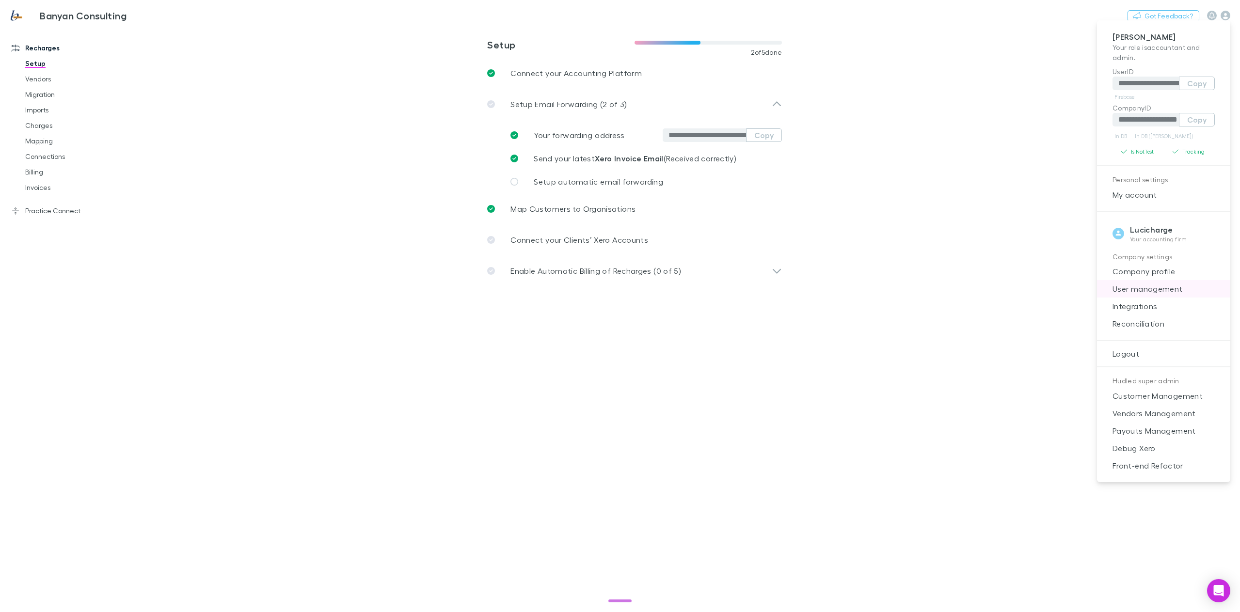
click at [1144, 290] on span "User management" at bounding box center [1164, 289] width 118 height 12
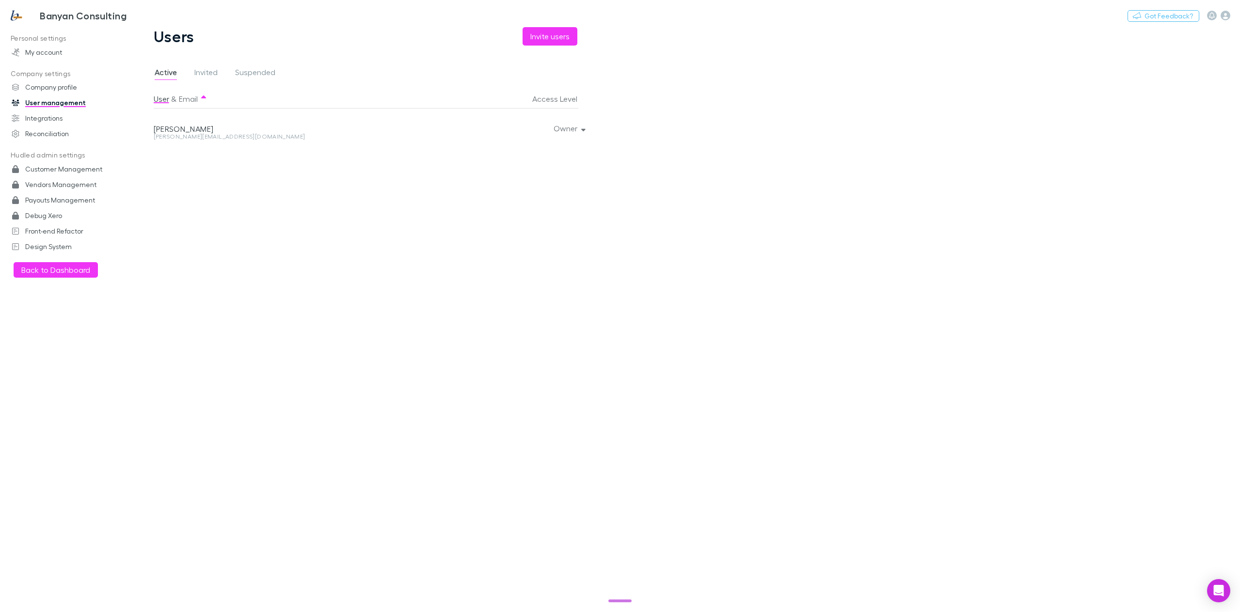
click at [208, 134] on div "[PERSON_NAME][EMAIL_ADDRESS][DOMAIN_NAME]" at bounding box center [288, 137] width 268 height 6
copy div "[PERSON_NAME][EMAIL_ADDRESS][DOMAIN_NAME] Owner"
click at [55, 19] on h3 "Banyan Consulting" at bounding box center [83, 16] width 87 height 12
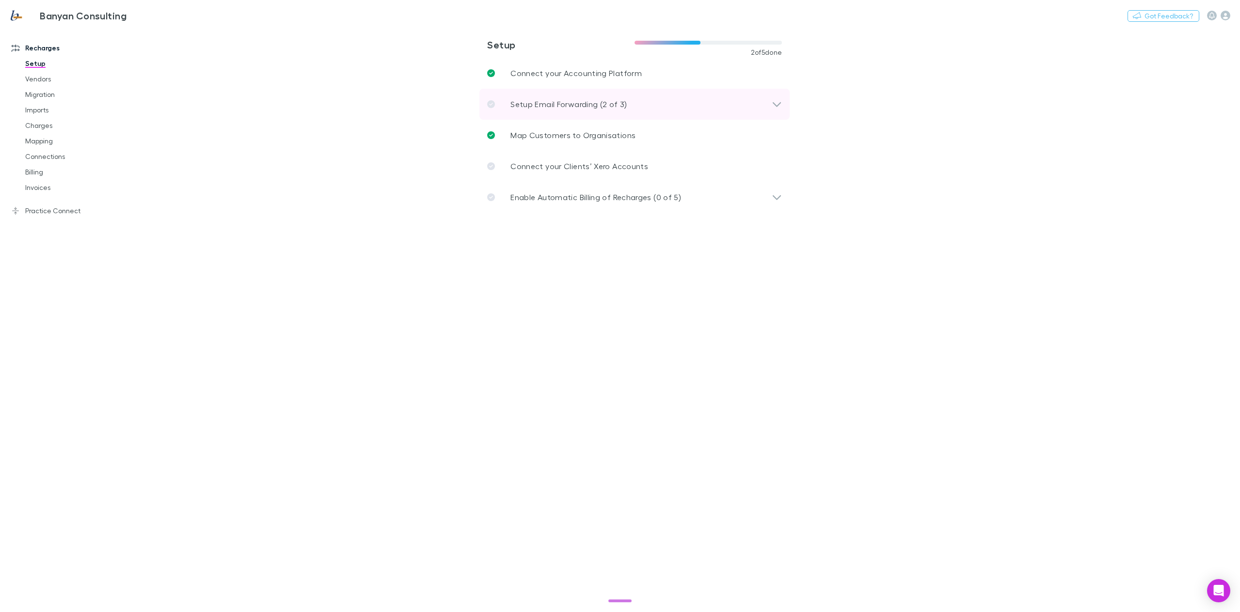
click at [584, 114] on div "Setup Email Forwarding (2 of 3)" at bounding box center [634, 104] width 310 height 31
